Goal: Book appointment/travel/reservation

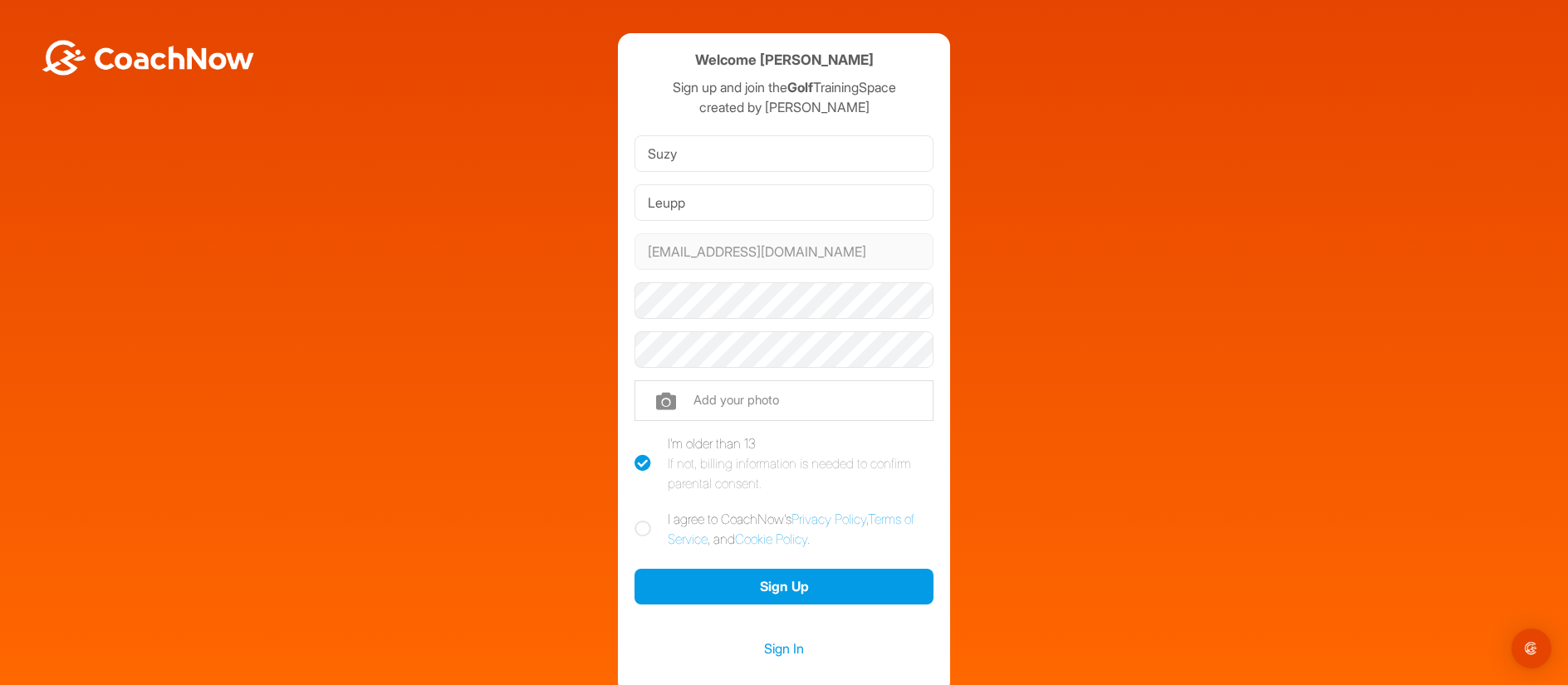
click at [1249, 582] on div "Welcome Suzy Leupp Sign up and join the Golf TrainingSpace created by Josh Ostl…" at bounding box center [784, 364] width 1551 height 662
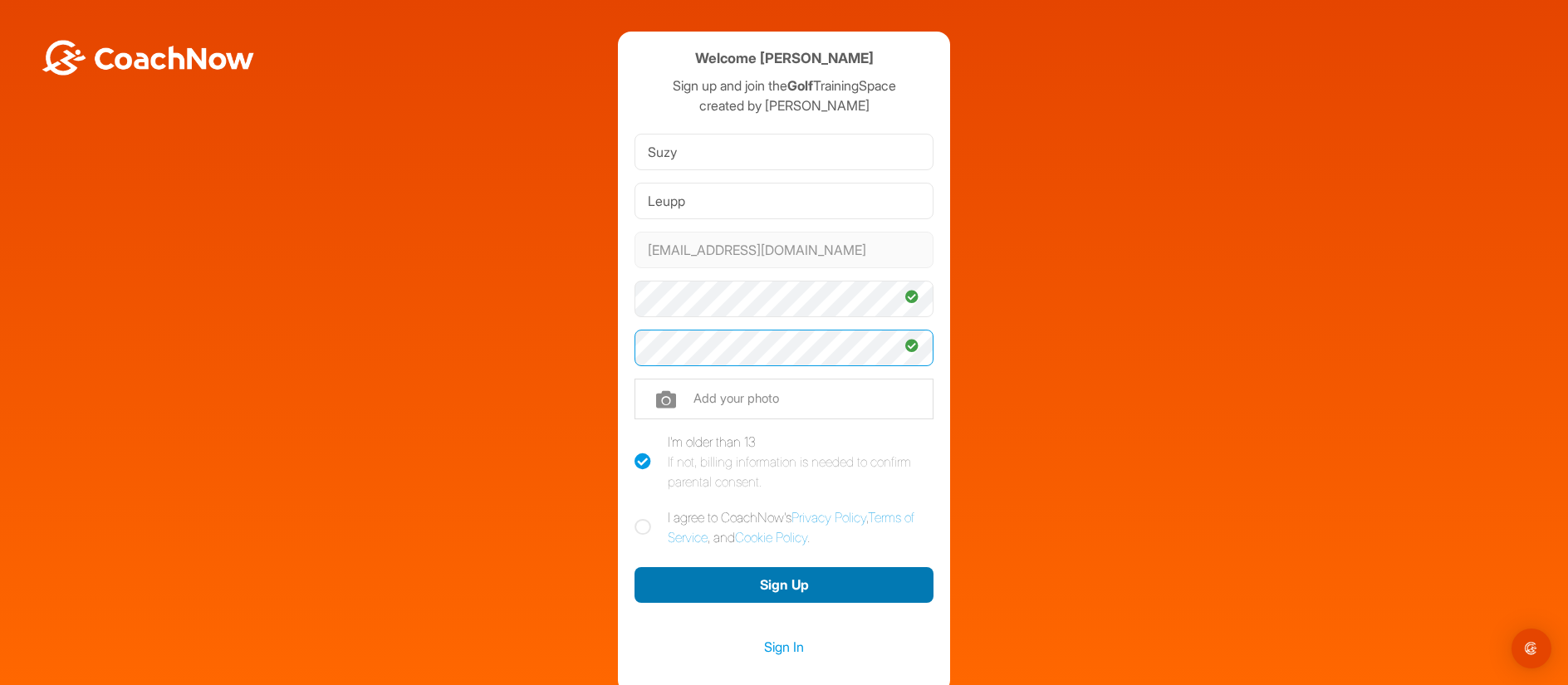
scroll to position [3, 0]
click at [772, 582] on button "Sign Up" at bounding box center [784, 584] width 299 height 36
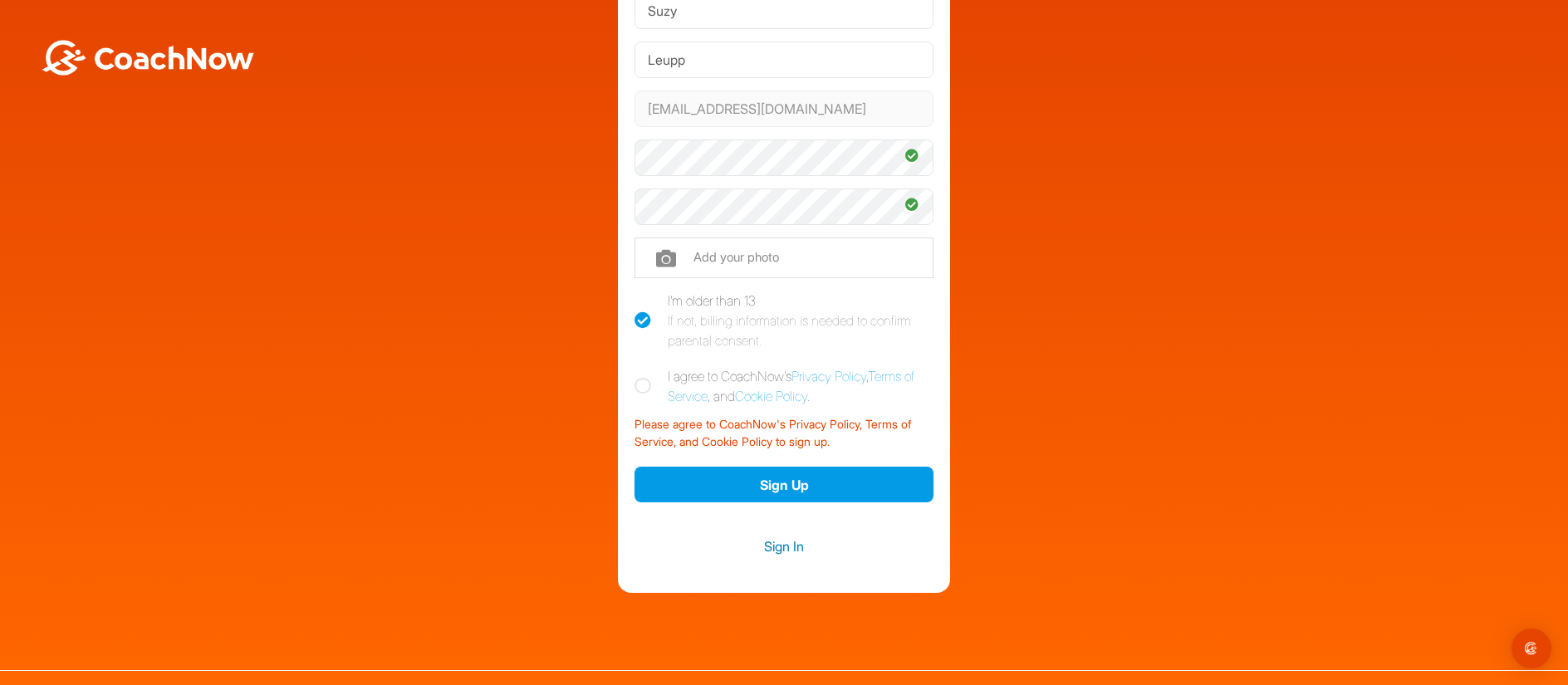
scroll to position [166, 0]
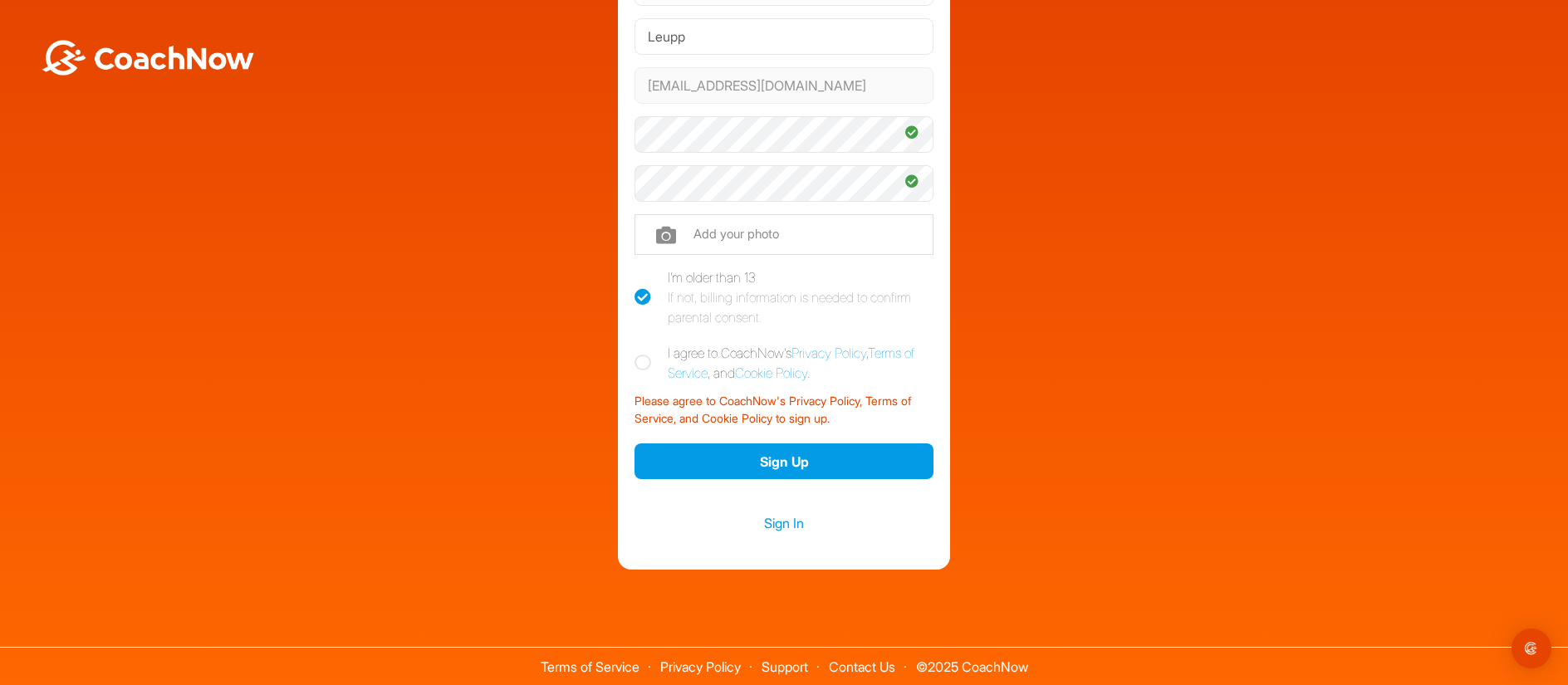
click at [636, 360] on icon at bounding box center [642, 362] width 17 height 17
click at [636, 353] on input "I agree to CoachNow's Privacy Policy , Terms of Service , and Cookie Policy ." at bounding box center [640, 348] width 11 height 11
checkbox input "true"
click at [782, 461] on button "Sign Up" at bounding box center [784, 461] width 299 height 36
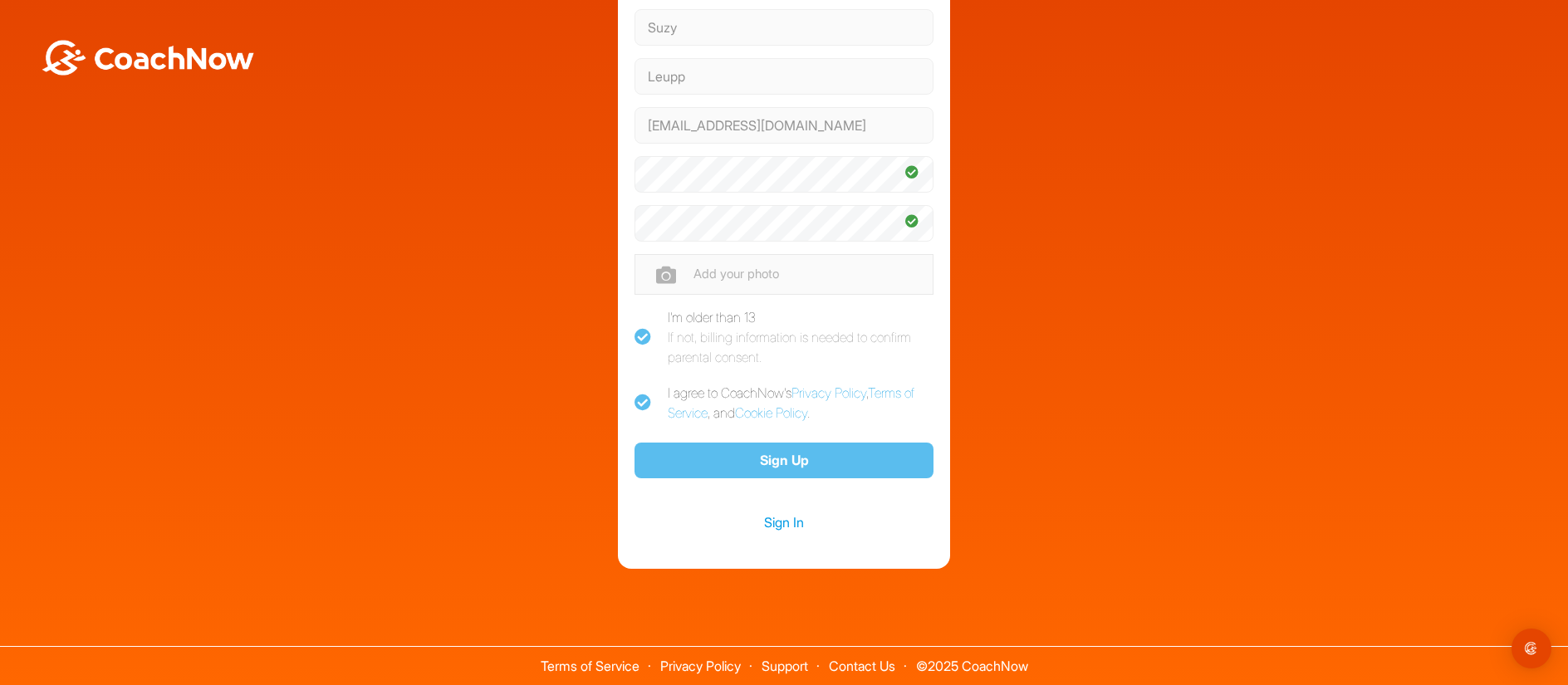
scroll to position [125, 0]
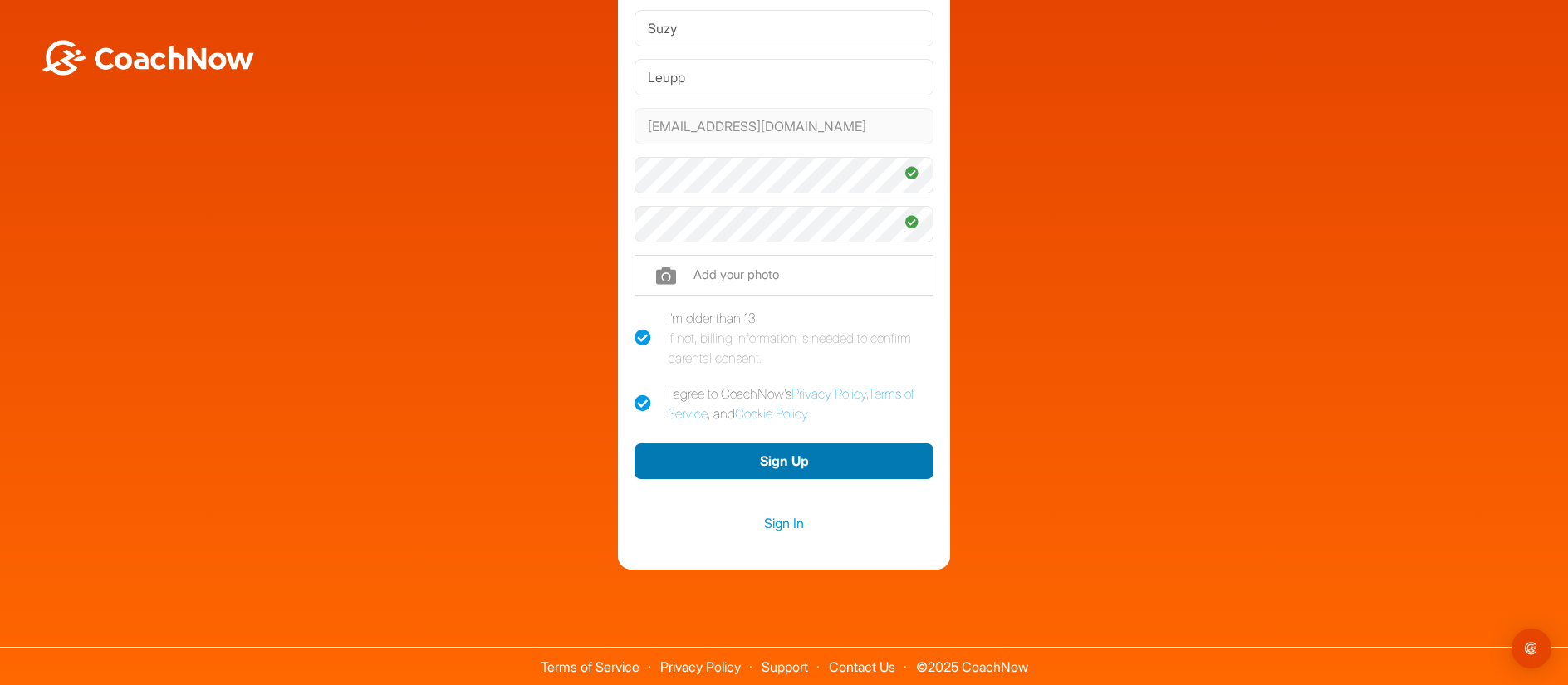
click at [784, 461] on button "Sign Up" at bounding box center [784, 461] width 299 height 36
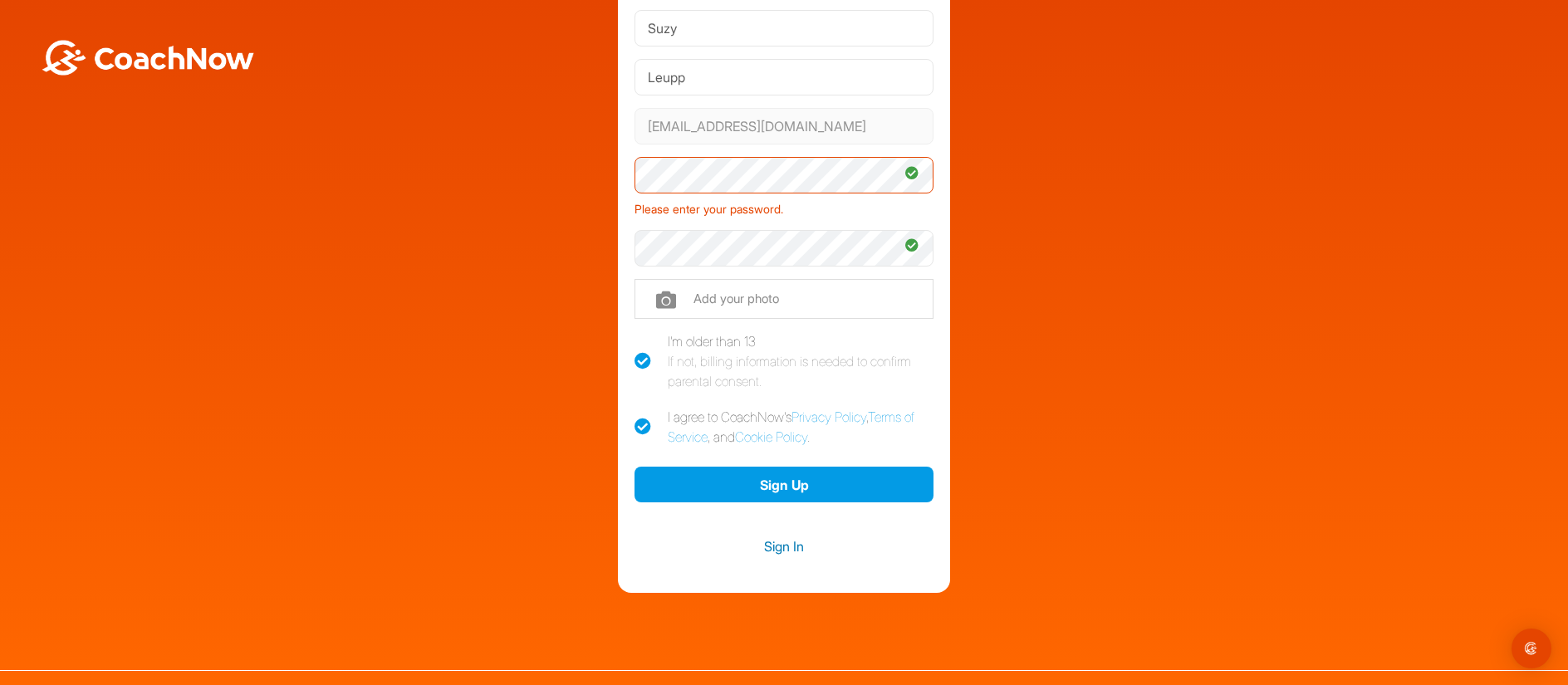
click at [770, 544] on link "Sign In" at bounding box center [784, 546] width 299 height 22
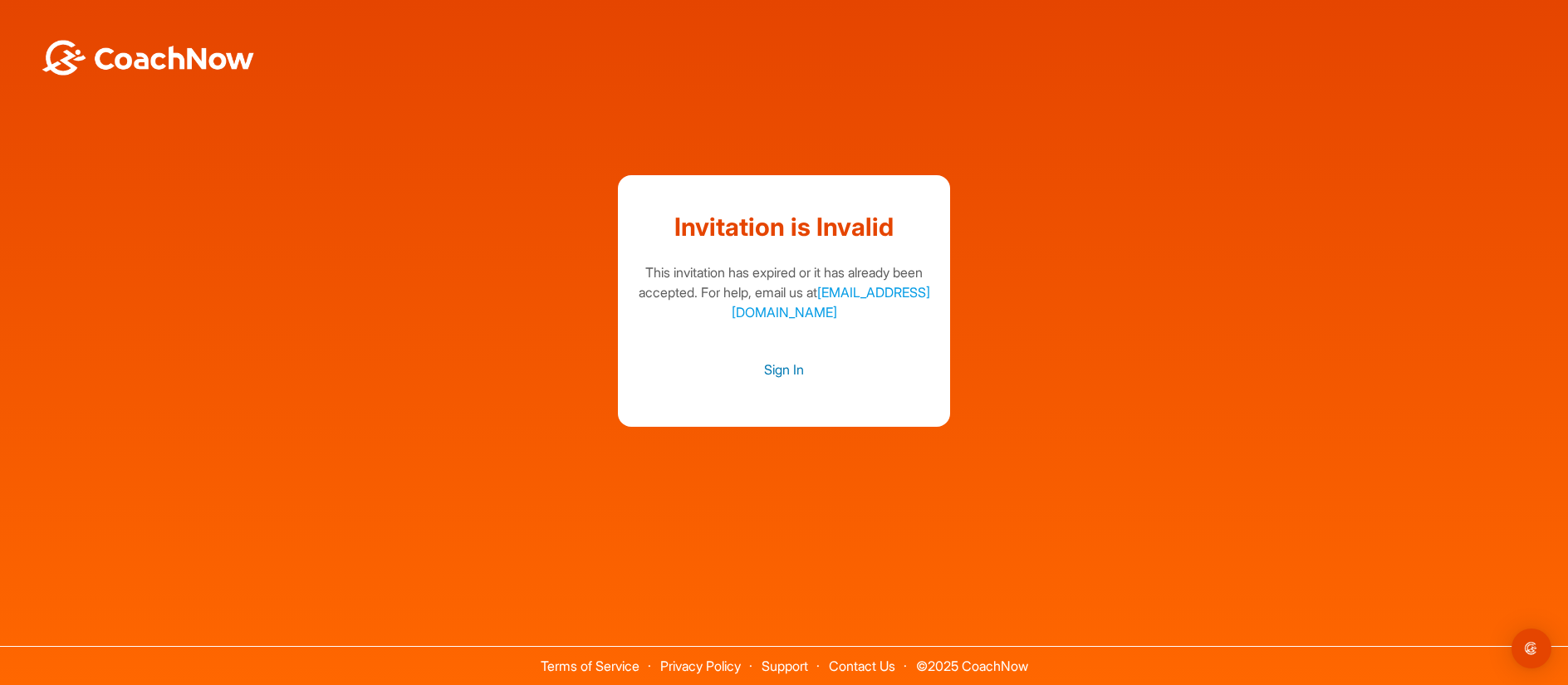
click at [773, 372] on link "Sign In" at bounding box center [784, 369] width 299 height 22
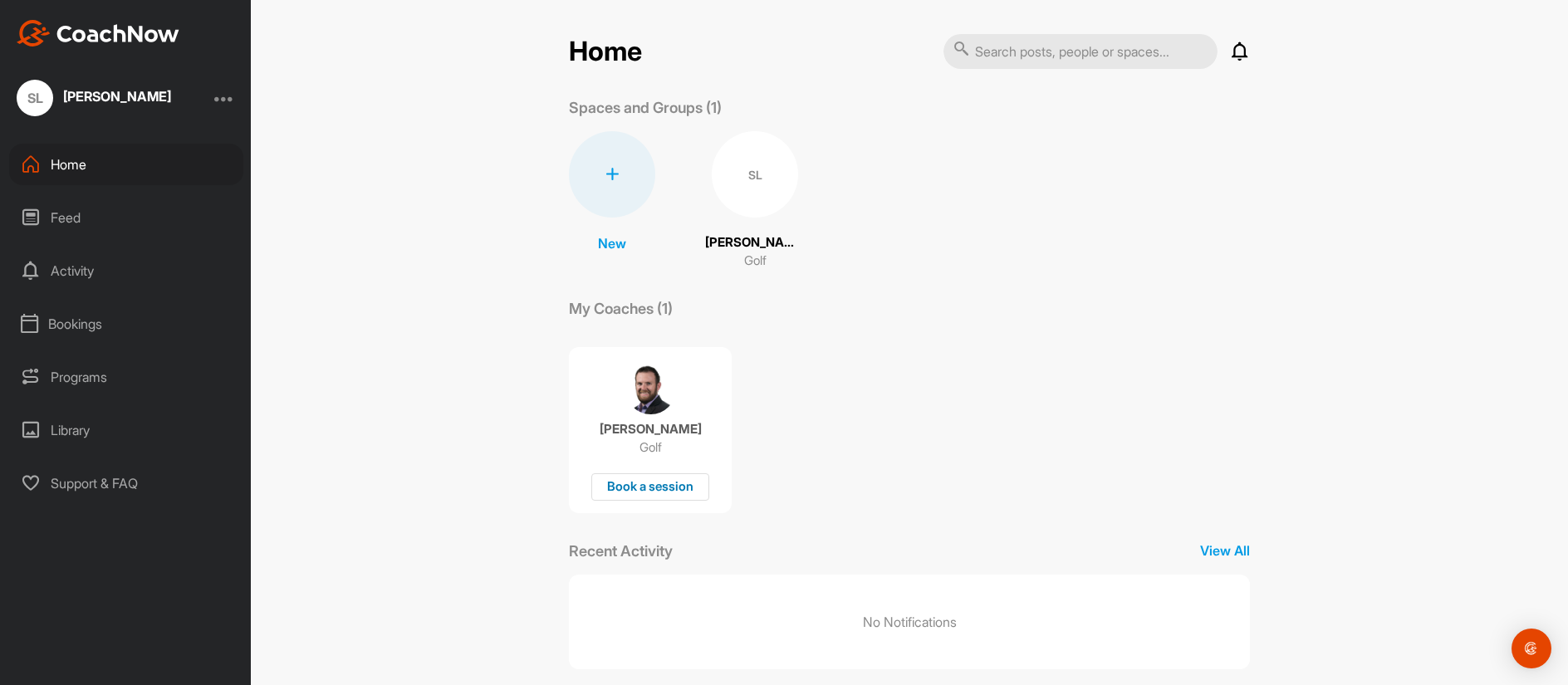
click at [655, 484] on div "Book a session" at bounding box center [650, 487] width 118 height 27
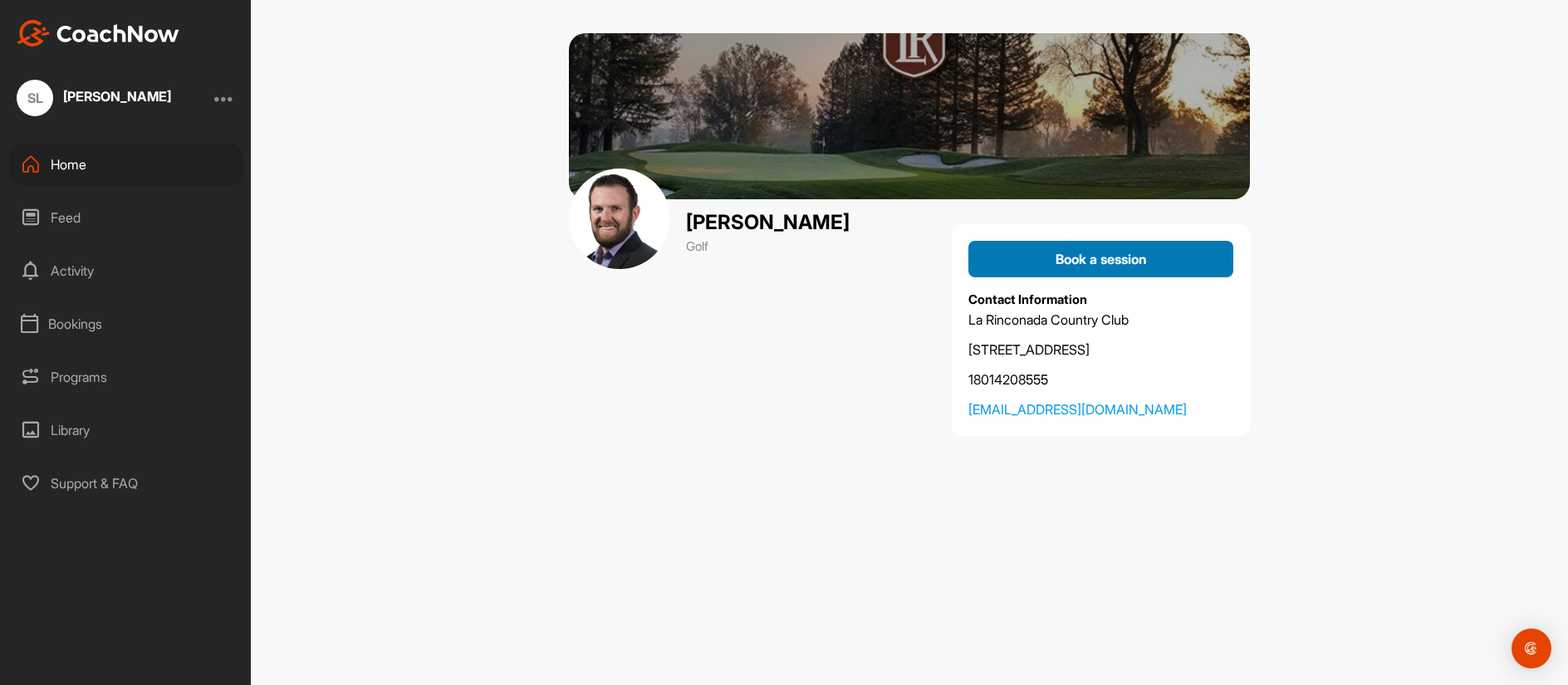
click at [1112, 251] on span "Book a session" at bounding box center [1101, 259] width 91 height 17
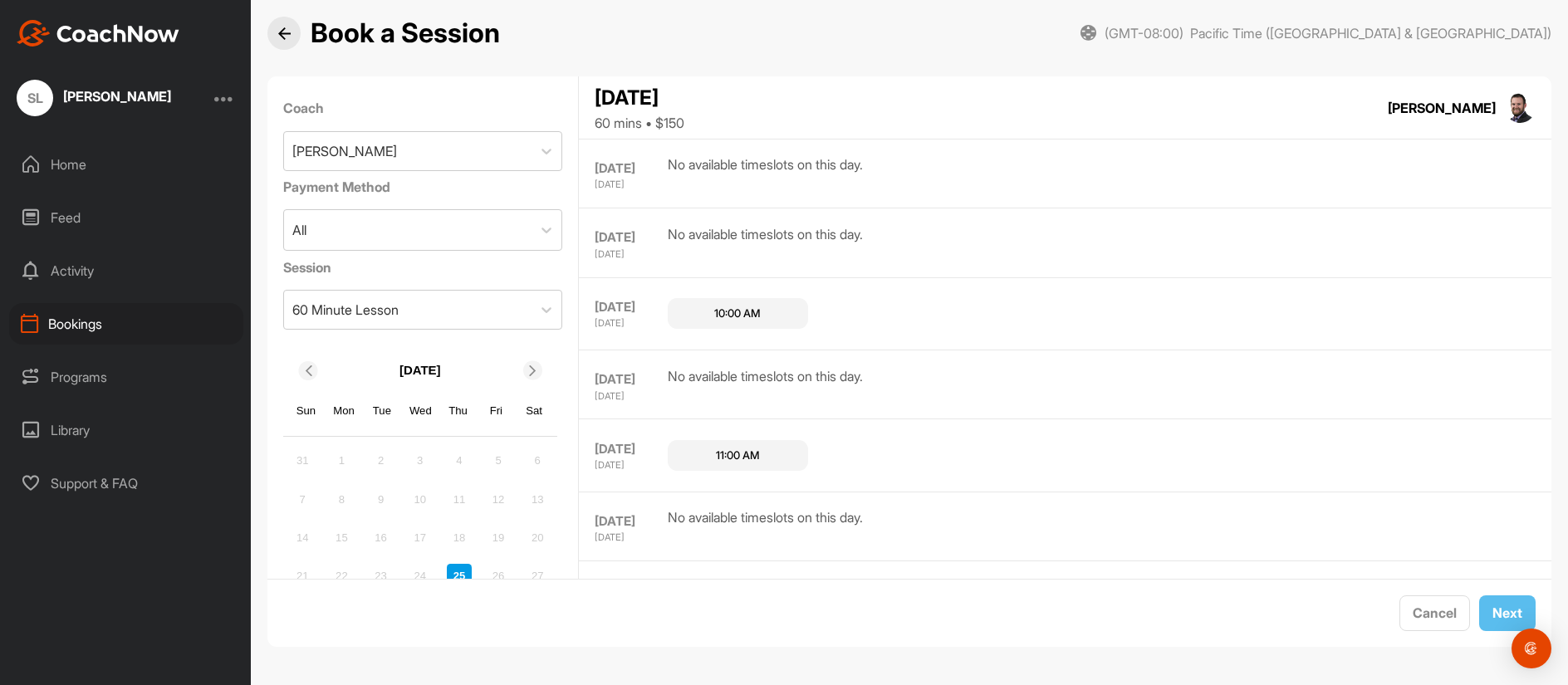
click at [734, 449] on div "11:00 AM" at bounding box center [738, 455] width 44 height 17
click at [1502, 613] on span "Next" at bounding box center [1507, 612] width 30 height 17
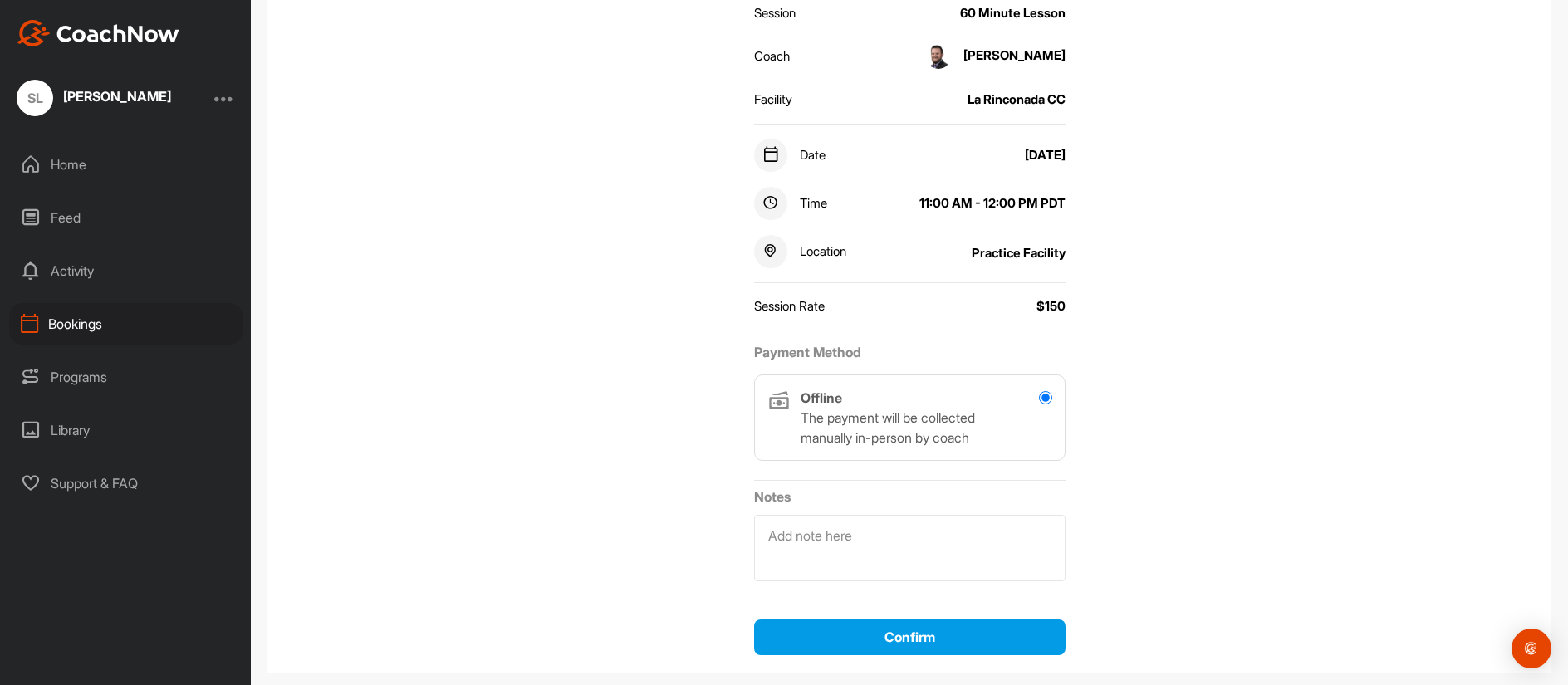
scroll to position [246, 0]
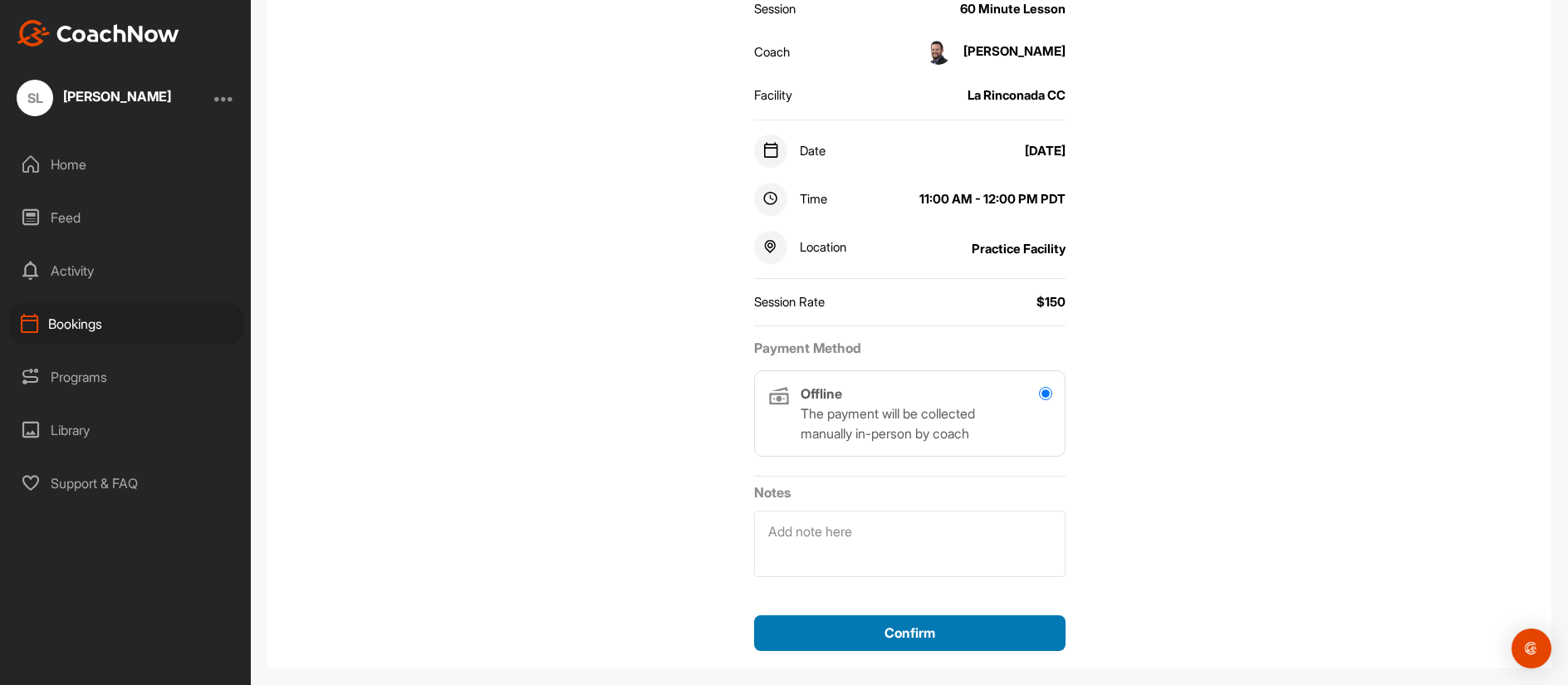
click at [904, 631] on span "Confirm" at bounding box center [910, 632] width 51 height 17
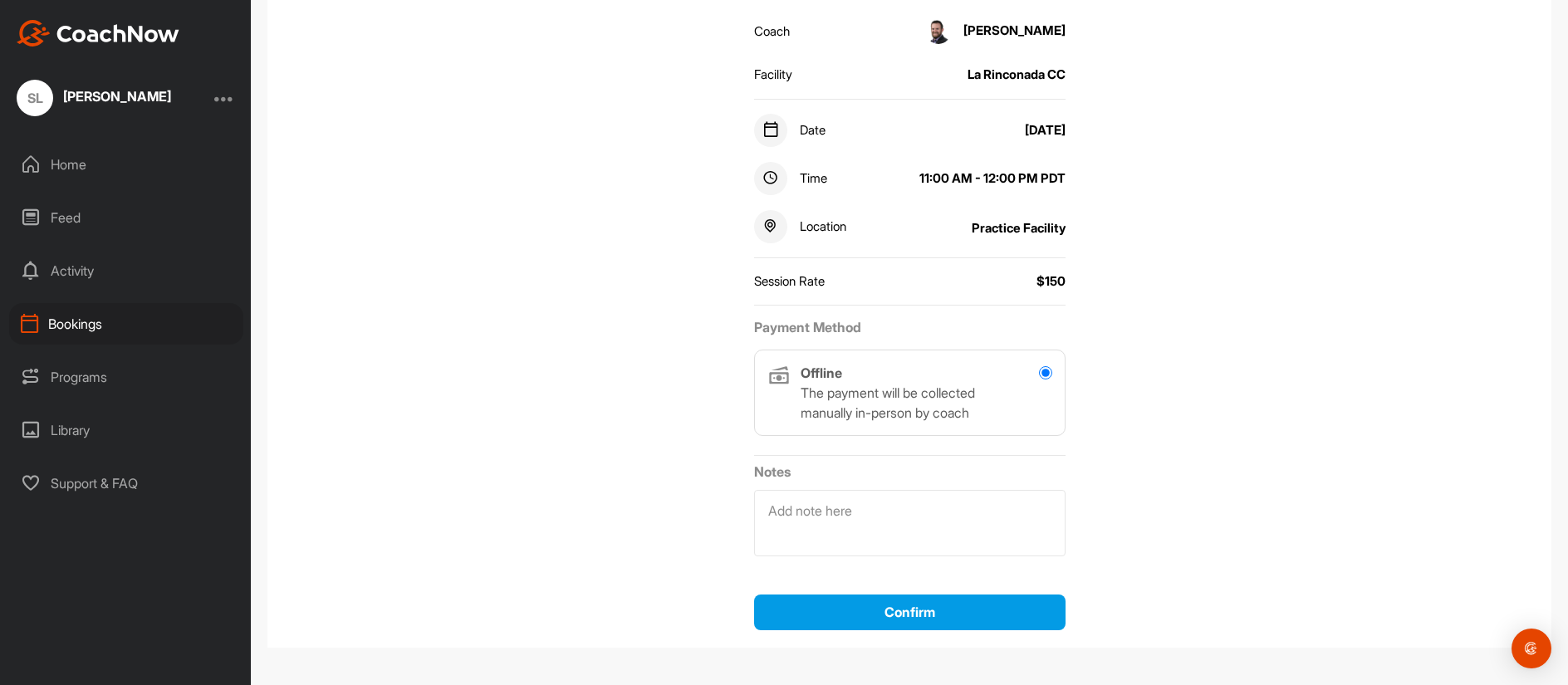
scroll to position [266, 0]
click at [902, 611] on span "Confirm" at bounding box center [910, 612] width 51 height 17
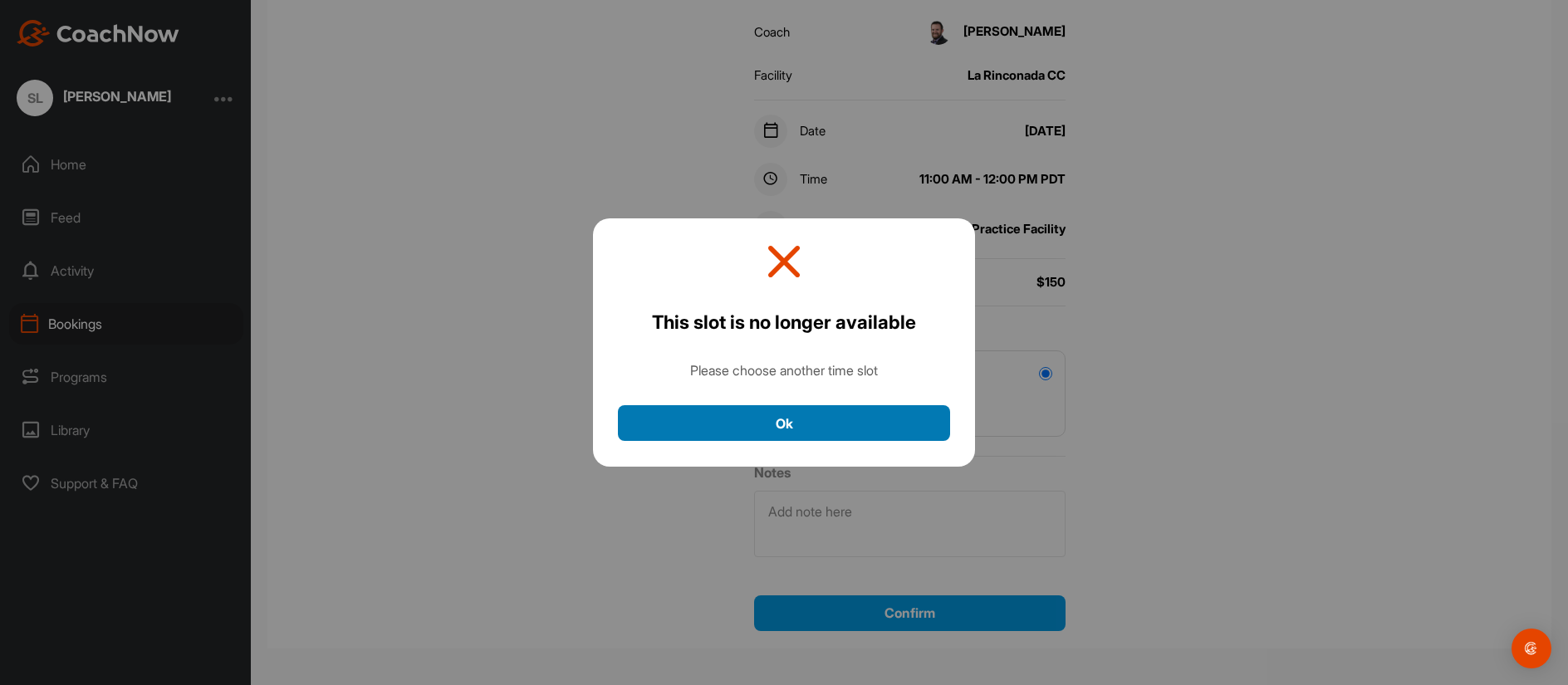
click at [774, 415] on button "Ok" at bounding box center [784, 423] width 333 height 36
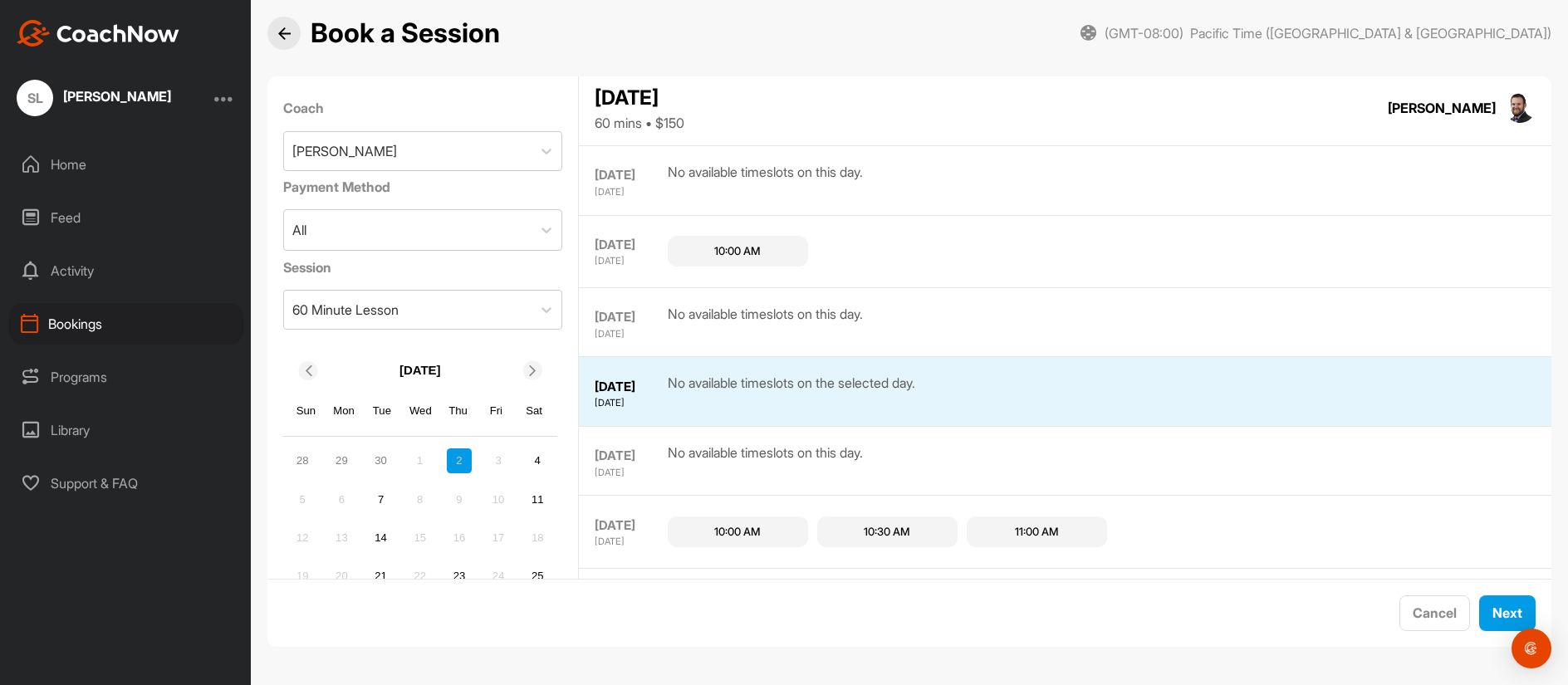
scroll to position [275, 0]
click at [741, 241] on div "10:00 AM" at bounding box center [737, 246] width 47 height 17
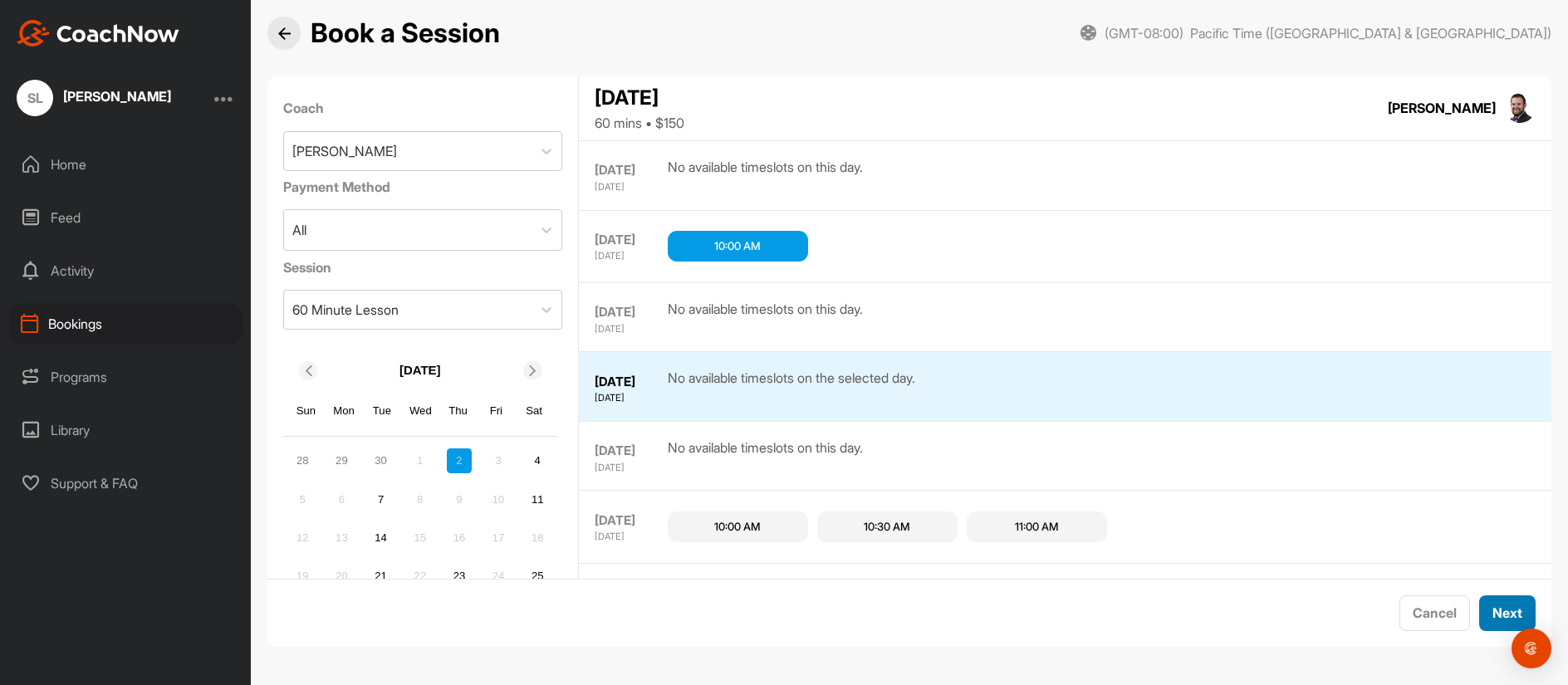
click at [1502, 611] on span "Next" at bounding box center [1507, 612] width 30 height 17
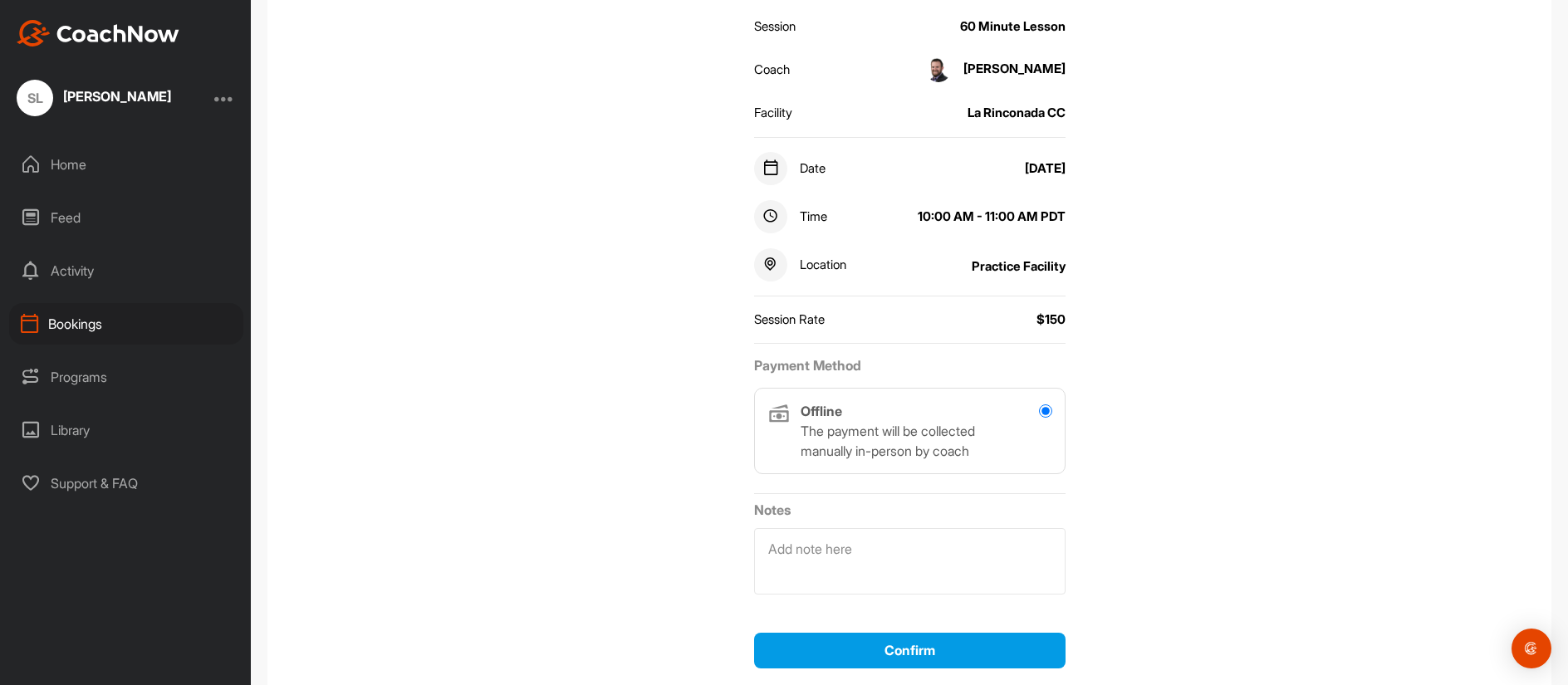
scroll to position [224, 0]
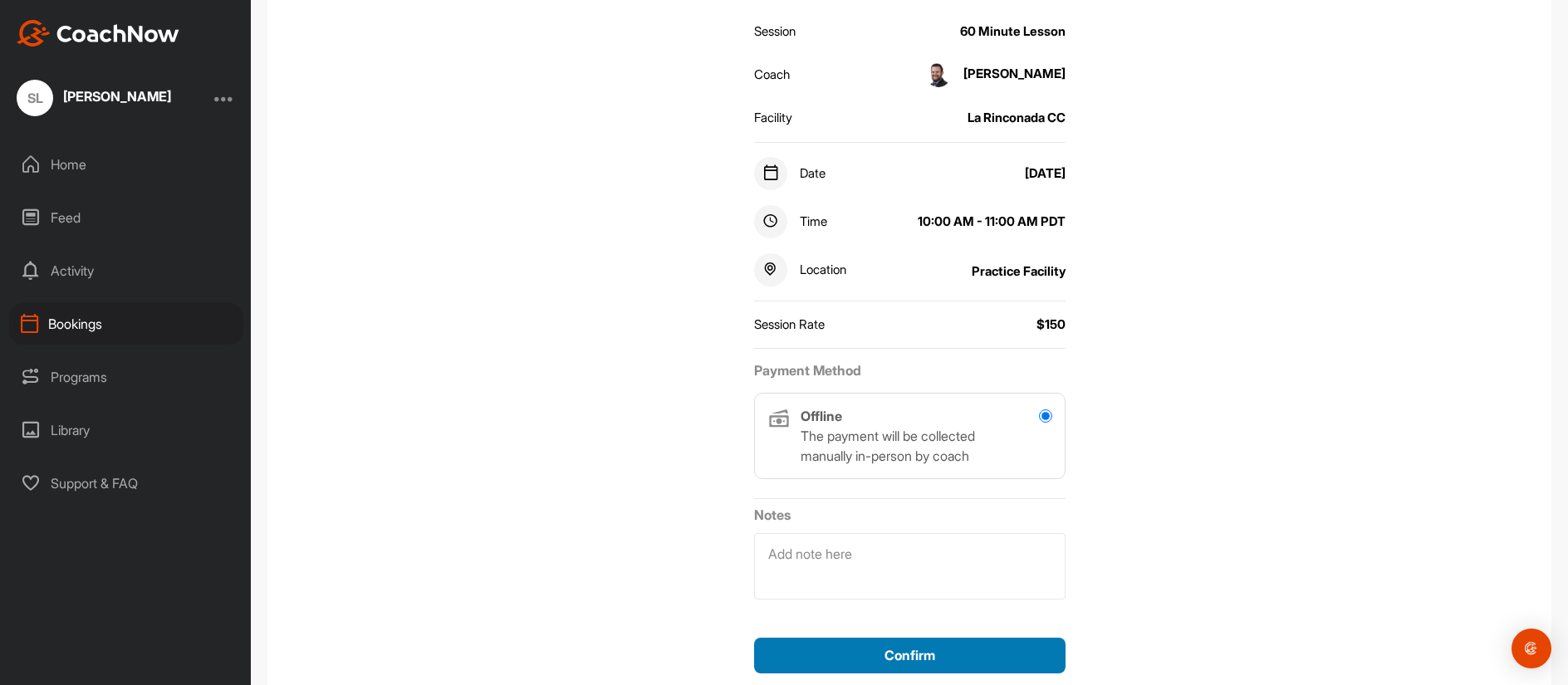
click at [905, 653] on span "Confirm" at bounding box center [910, 654] width 51 height 17
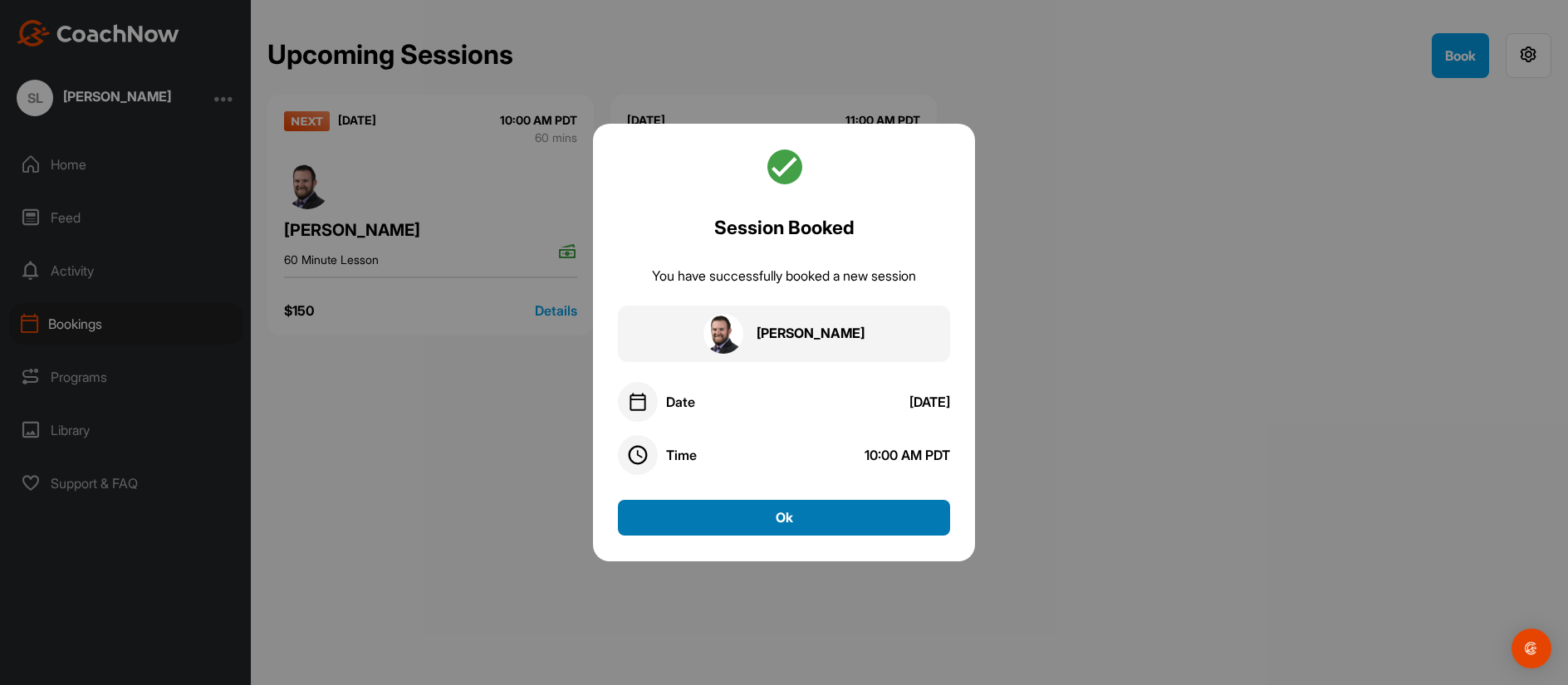
click at [787, 513] on button "Ok" at bounding box center [784, 517] width 333 height 36
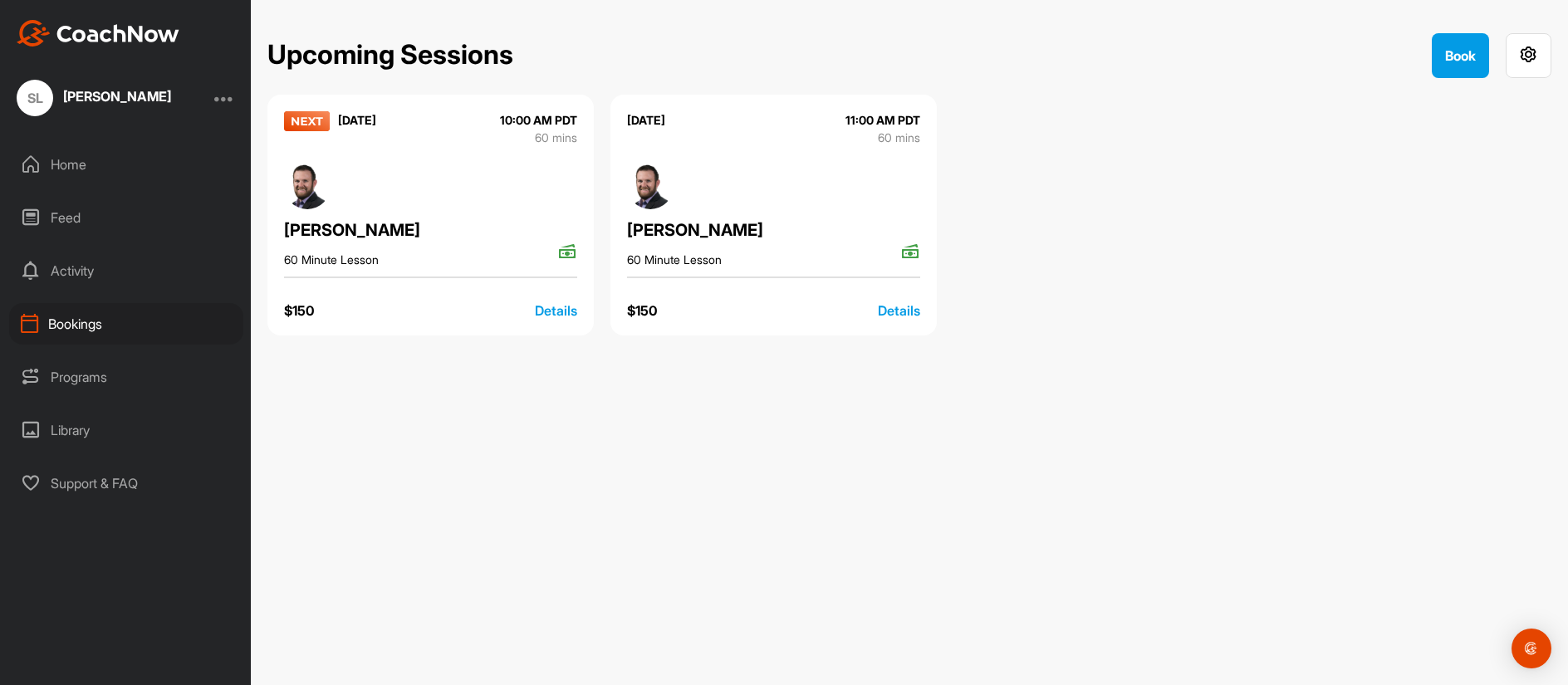
click at [569, 251] on icon at bounding box center [567, 252] width 20 height 21
click at [559, 310] on div "Details" at bounding box center [556, 310] width 42 height 20
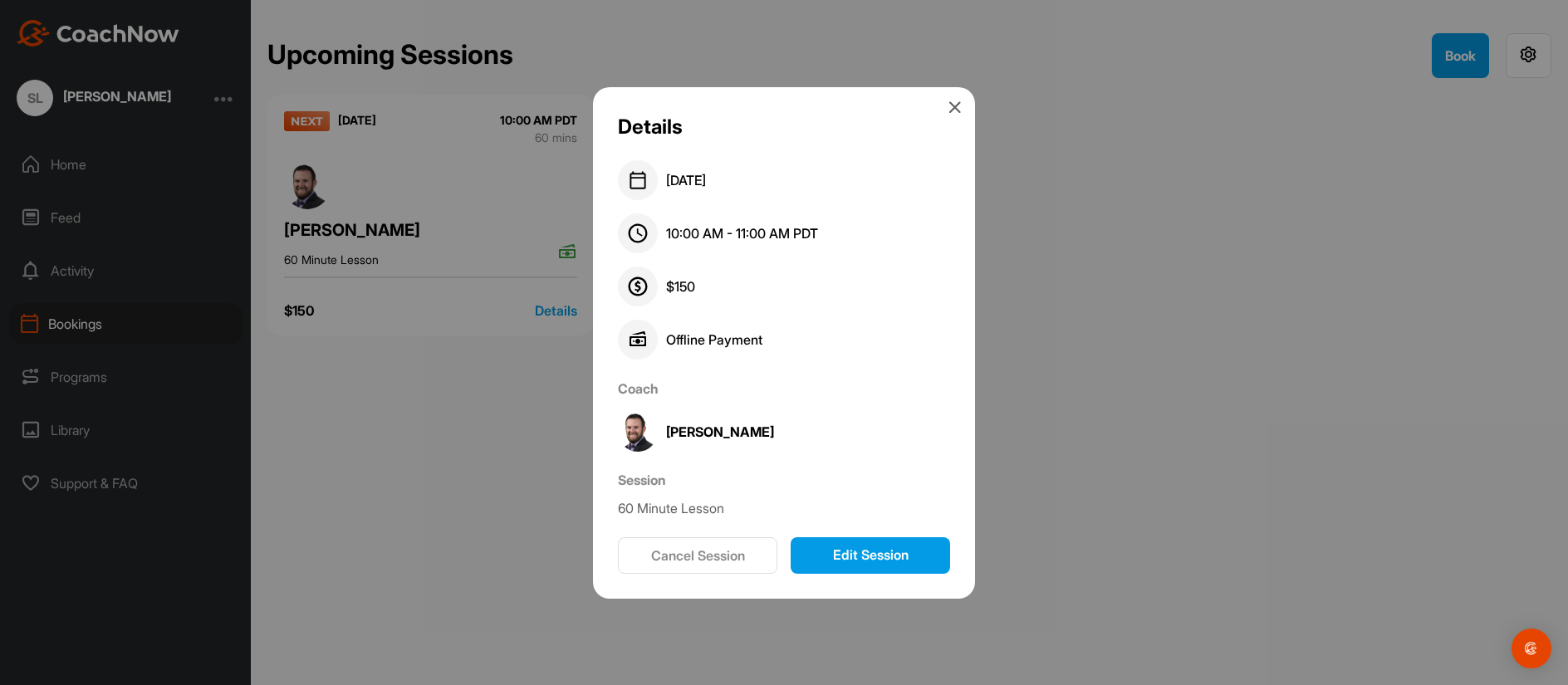
click at [684, 559] on button "Cancel Session" at bounding box center [698, 556] width 160 height 37
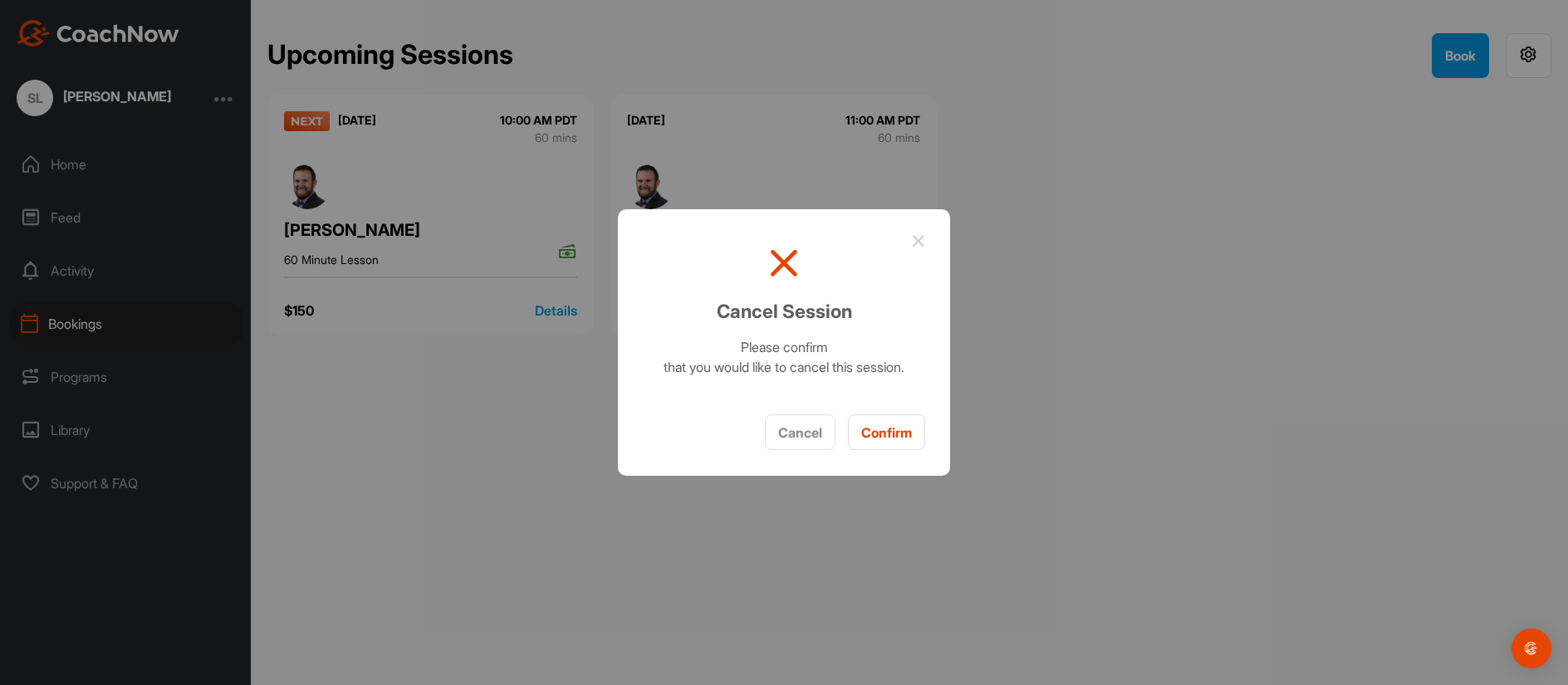
click at [883, 437] on button "Confirm" at bounding box center [887, 432] width 77 height 36
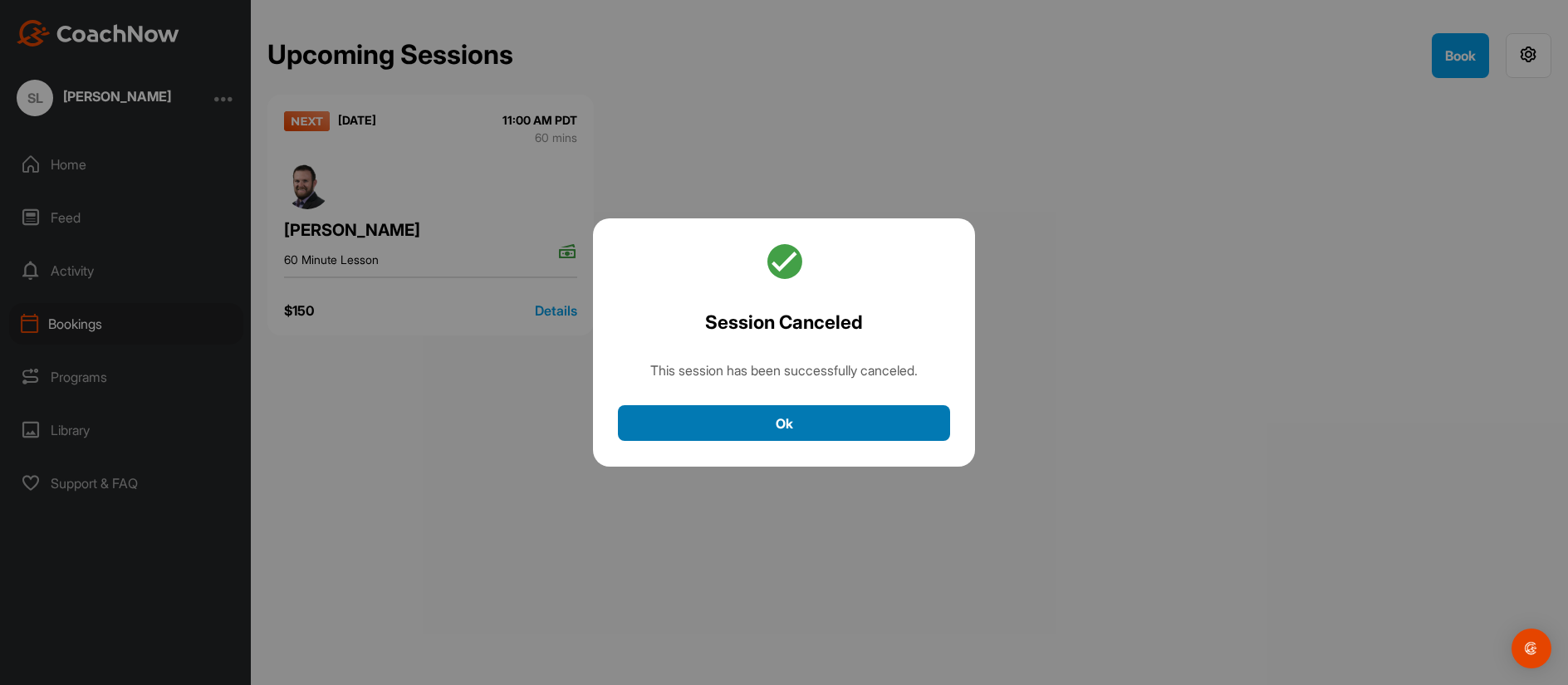
click at [780, 420] on button "Ok" at bounding box center [784, 423] width 333 height 36
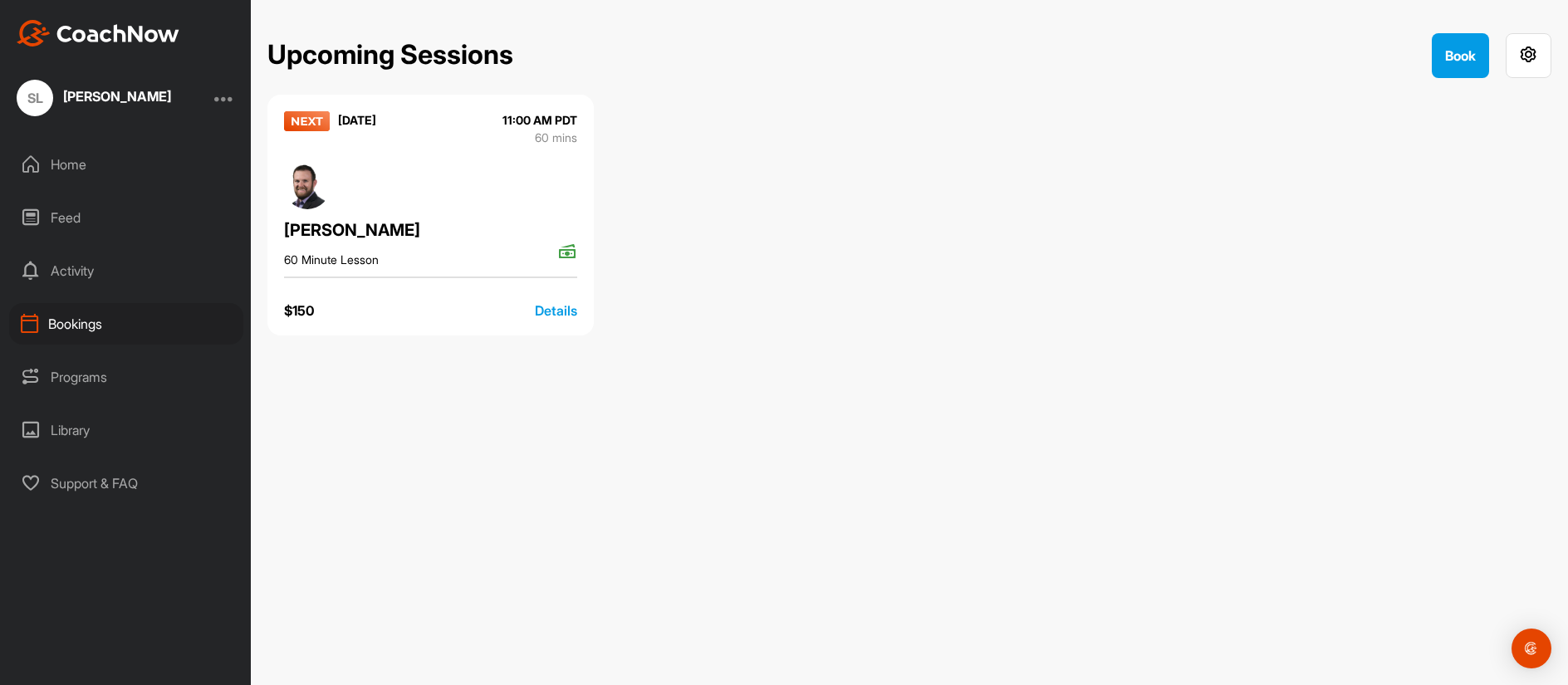
click at [83, 380] on div "Programs" at bounding box center [125, 376] width 234 height 41
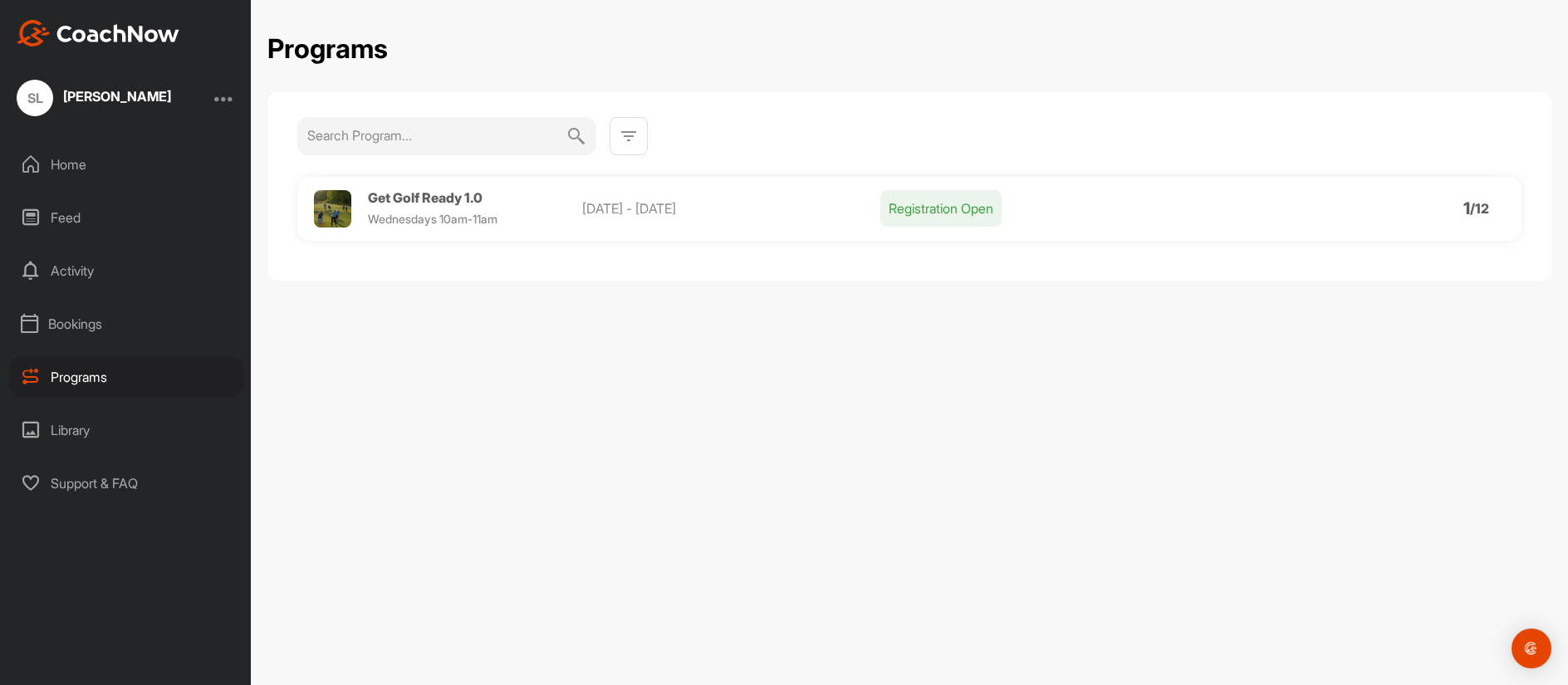
click at [76, 273] on div "Activity" at bounding box center [125, 270] width 234 height 41
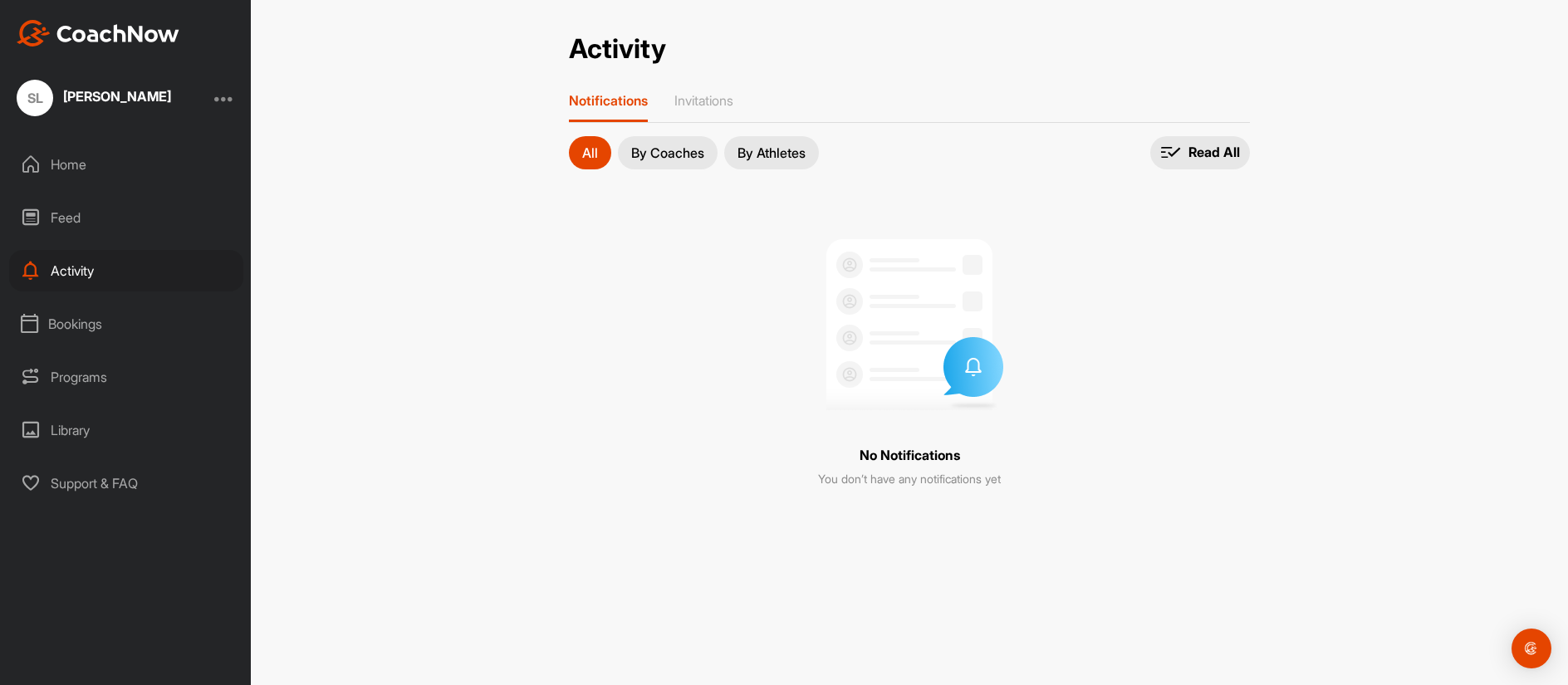
click at [664, 153] on p "By Coaches" at bounding box center [667, 153] width 73 height 13
click at [79, 216] on div "Feed" at bounding box center [125, 217] width 234 height 41
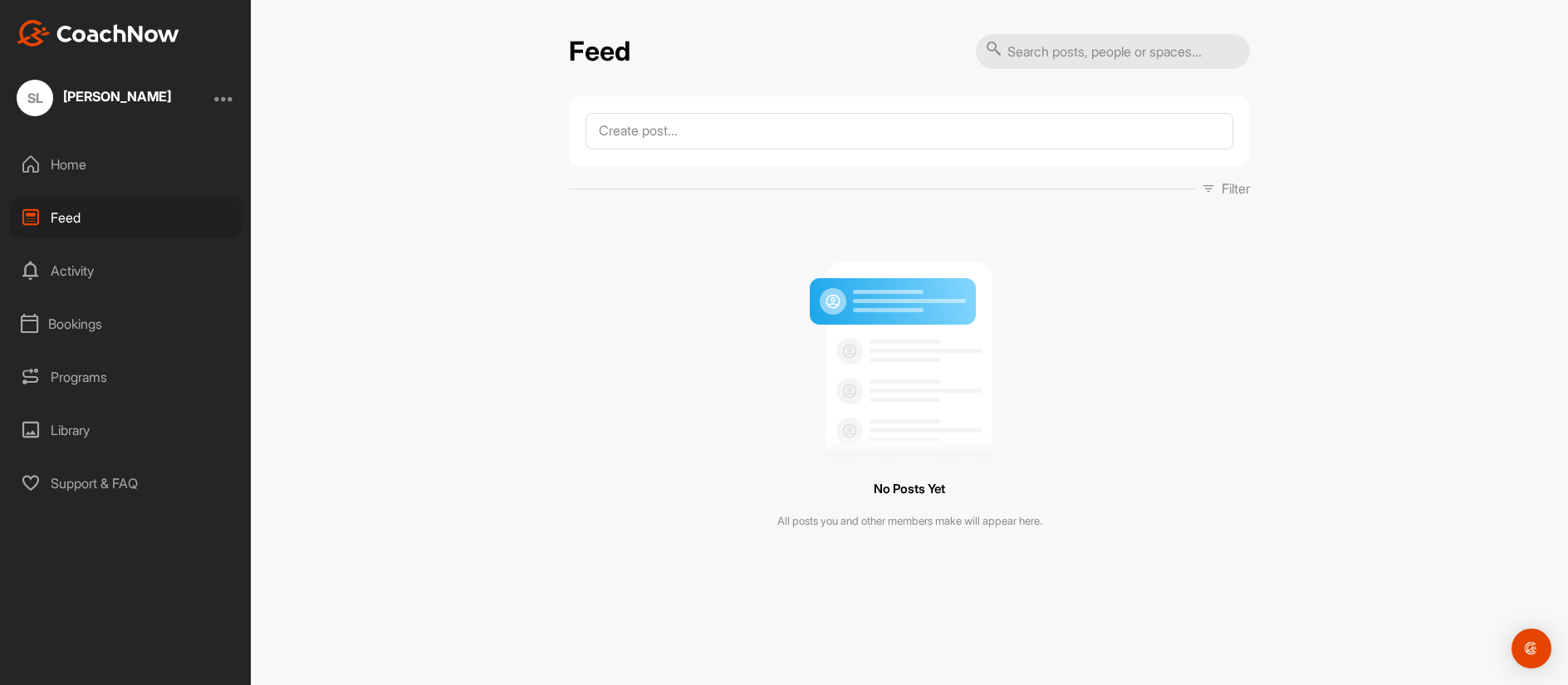
click at [75, 168] on div "Home" at bounding box center [125, 164] width 234 height 41
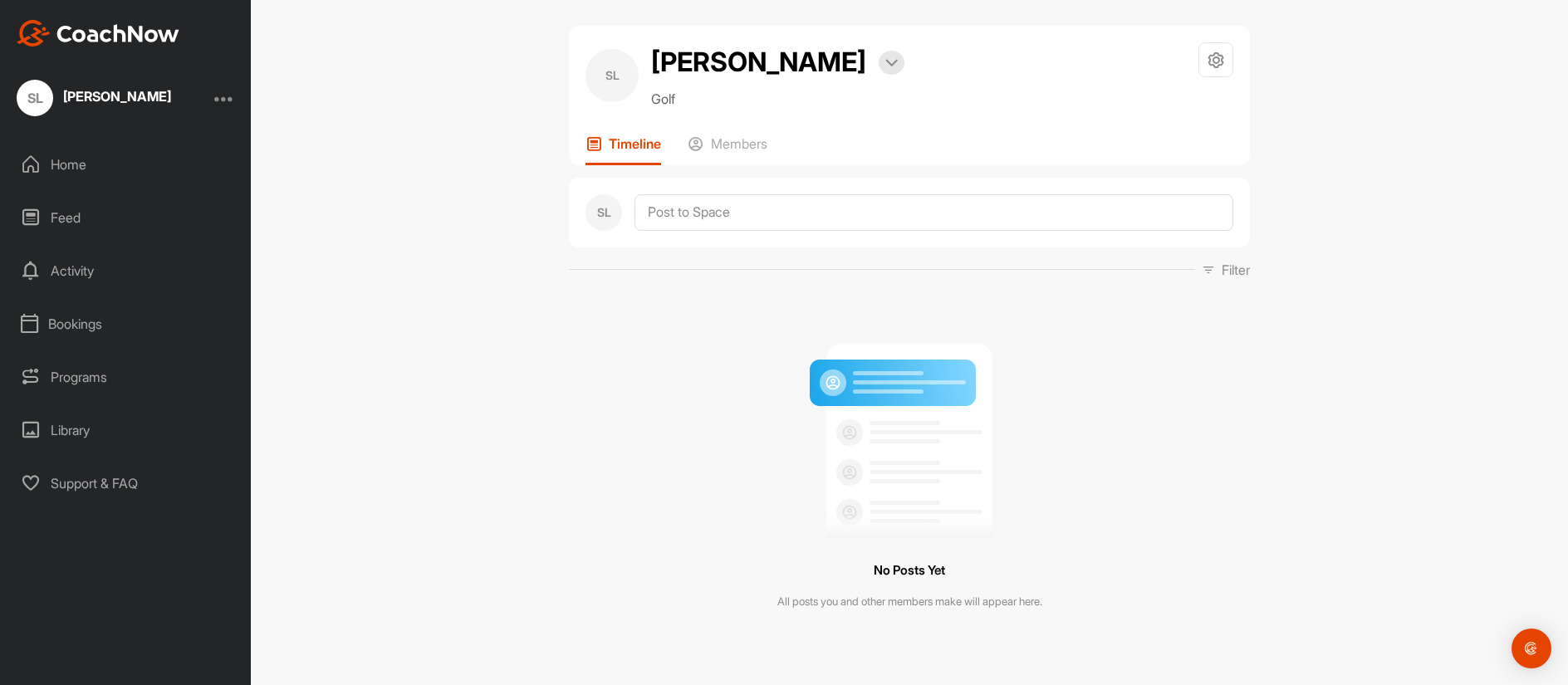
scroll to position [5, 0]
click at [885, 63] on img at bounding box center [891, 65] width 12 height 8
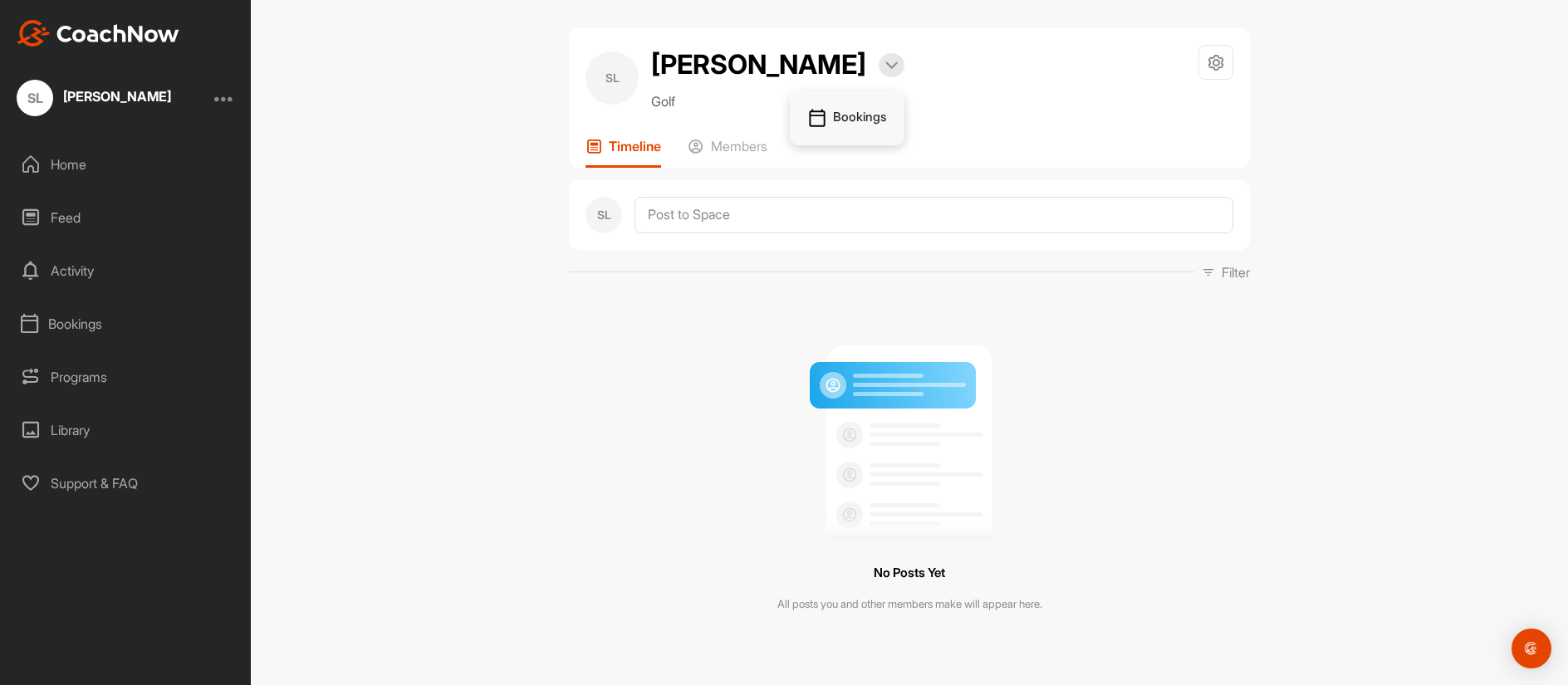
click at [790, 117] on li "Bookings" at bounding box center [847, 118] width 115 height 54
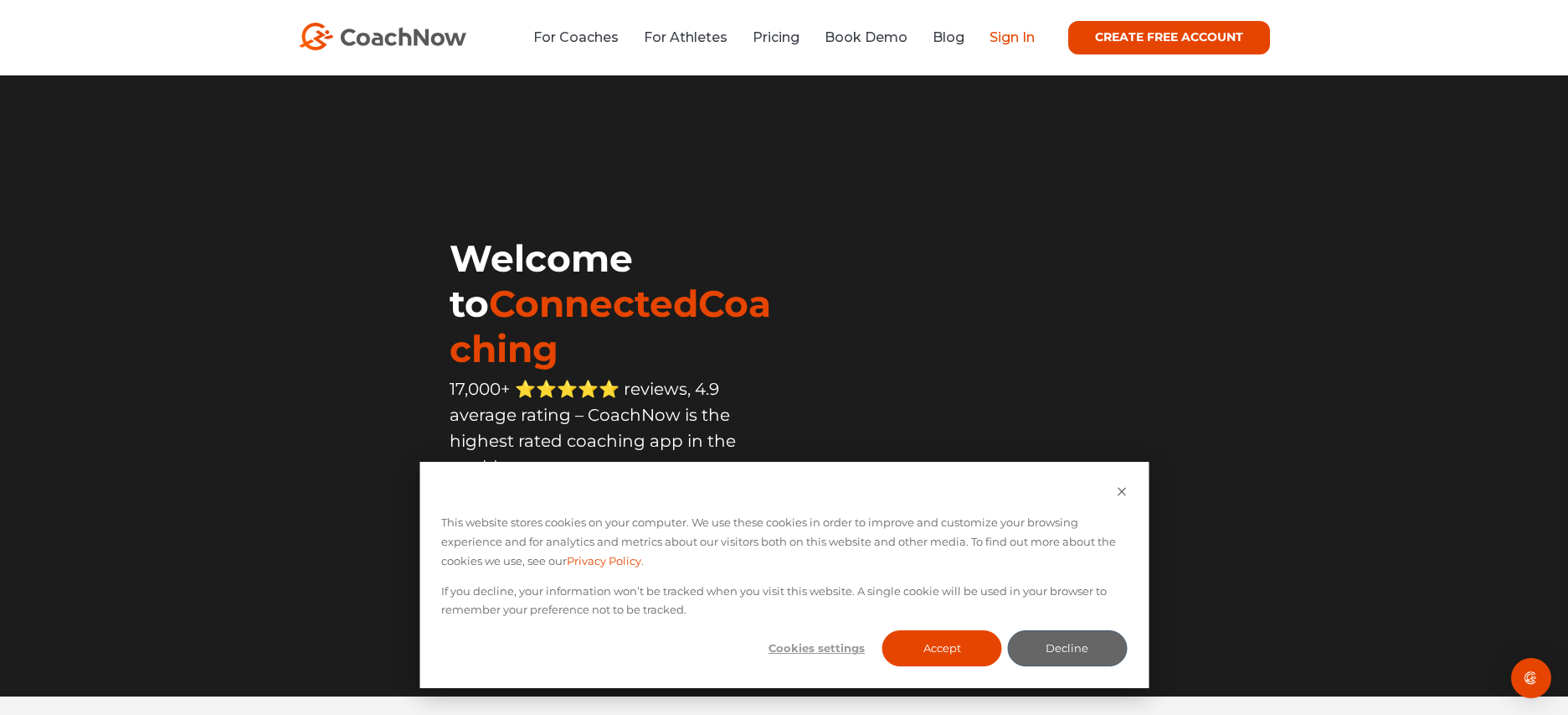
click at [1012, 36] on link "Sign In" at bounding box center [1012, 37] width 45 height 16
click at [949, 648] on button "Accept" at bounding box center [942, 648] width 119 height 36
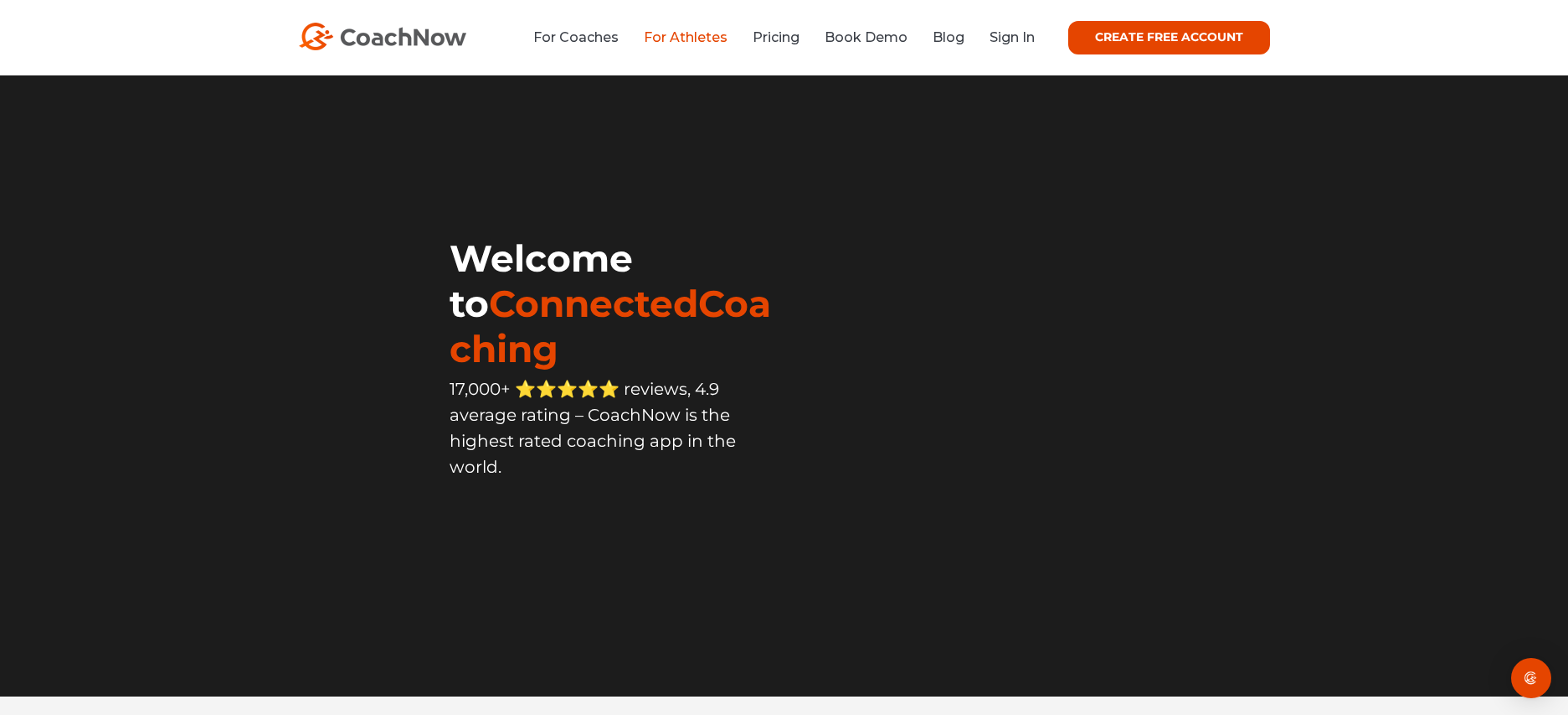
click at [684, 35] on link "For Athletes" at bounding box center [685, 37] width 84 height 16
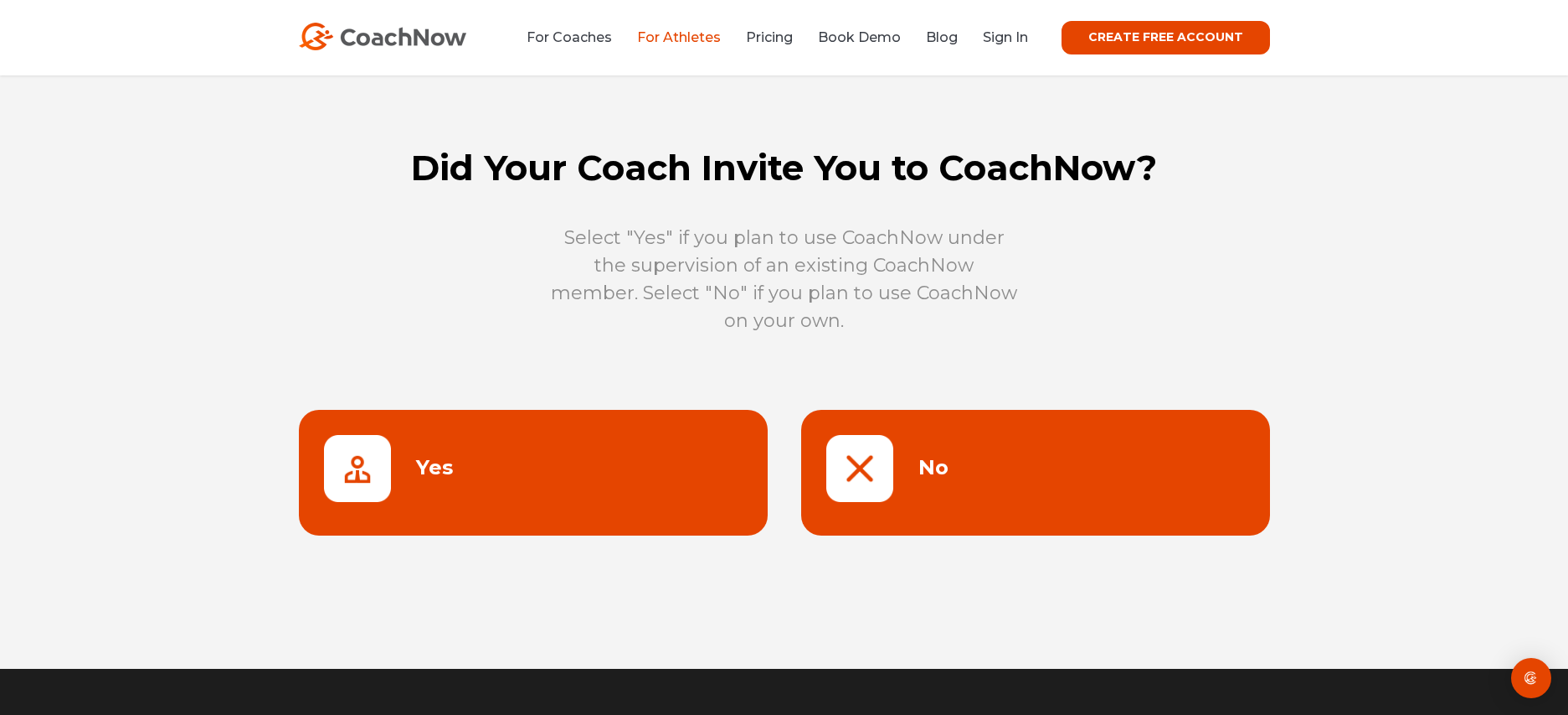
click at [378, 465] on link at bounding box center [533, 473] width 469 height 126
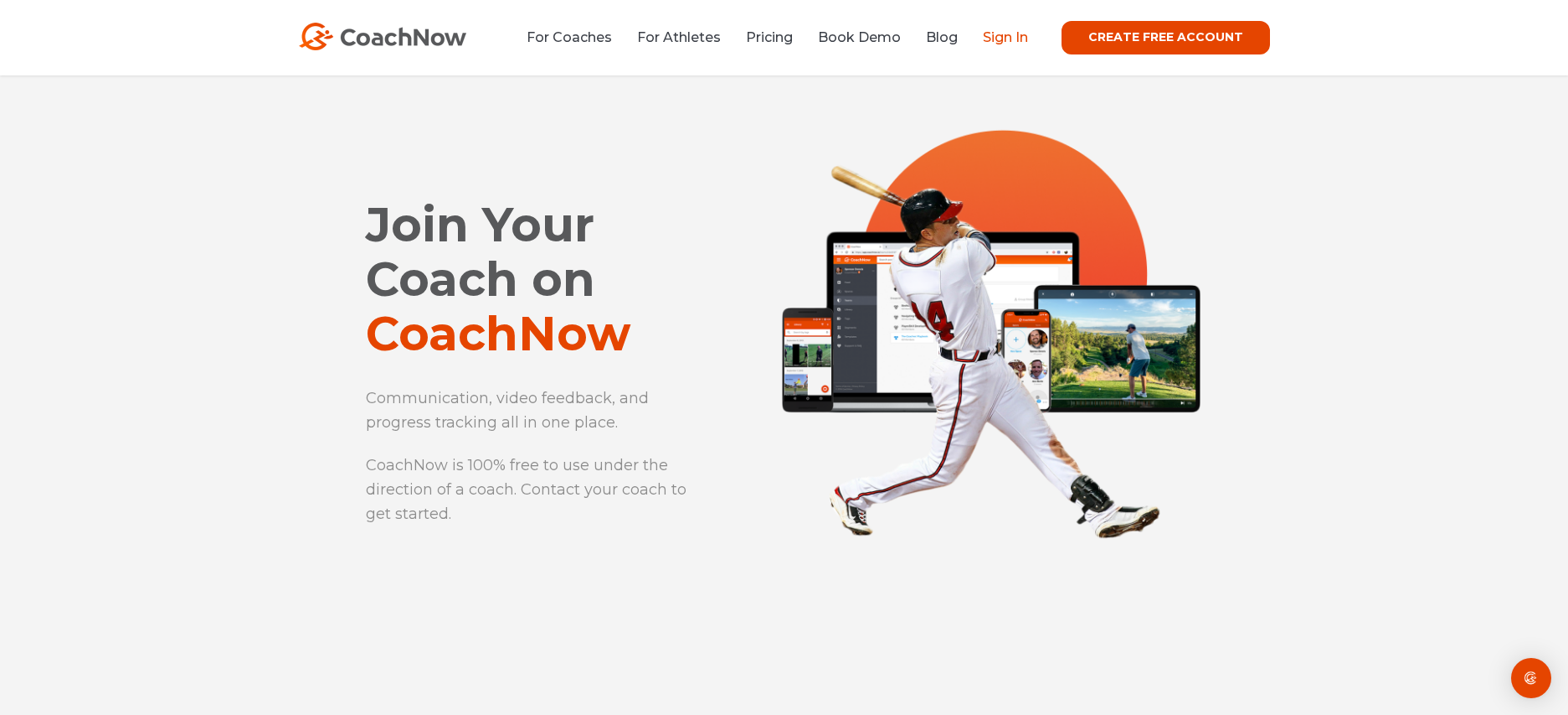
click at [1009, 41] on link "Sign In" at bounding box center [1005, 37] width 45 height 16
